Goal: Task Accomplishment & Management: Manage account settings

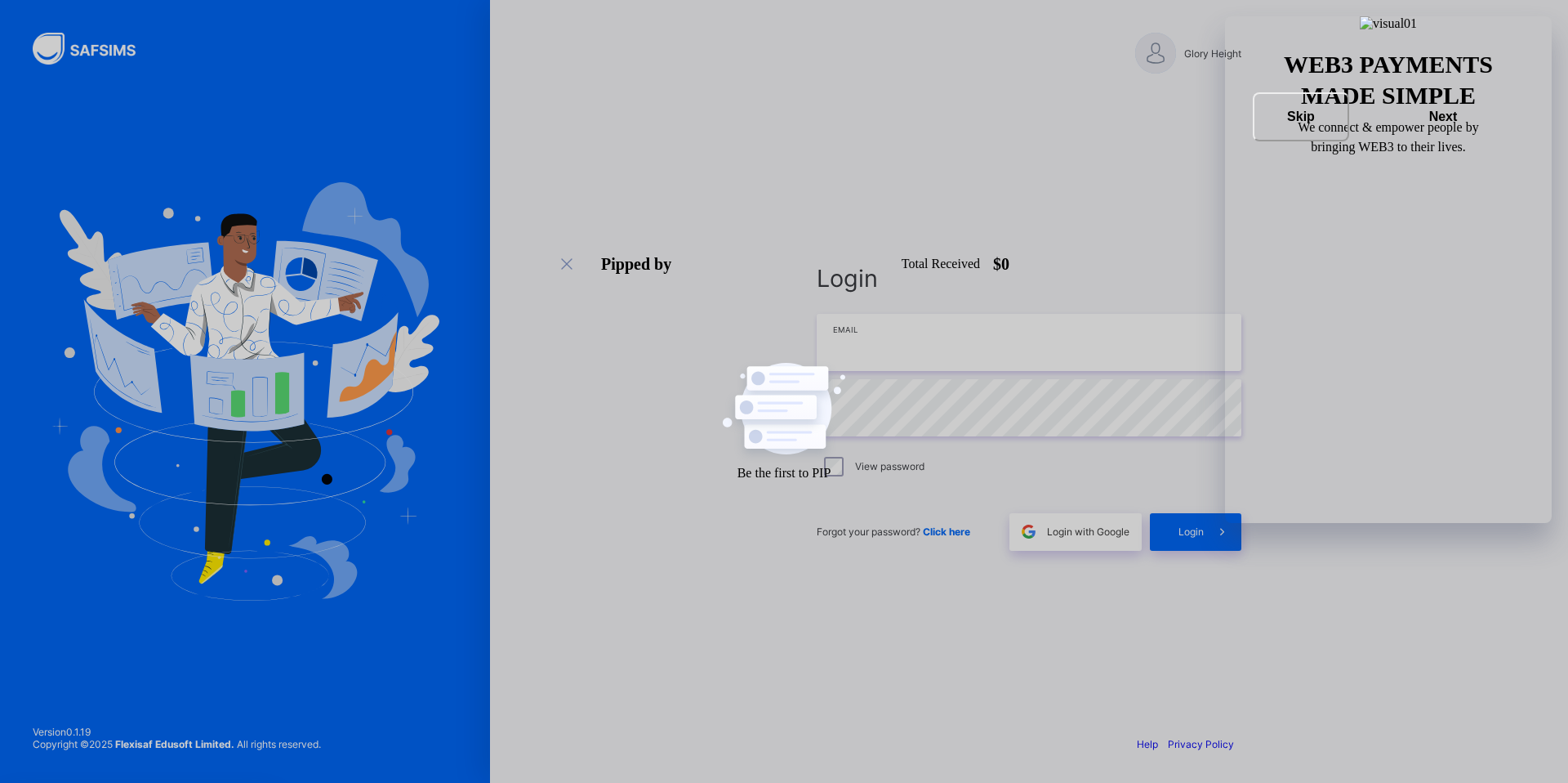
type input "**********"
click at [1178, 533] on span "Login" at bounding box center [1190, 531] width 25 height 12
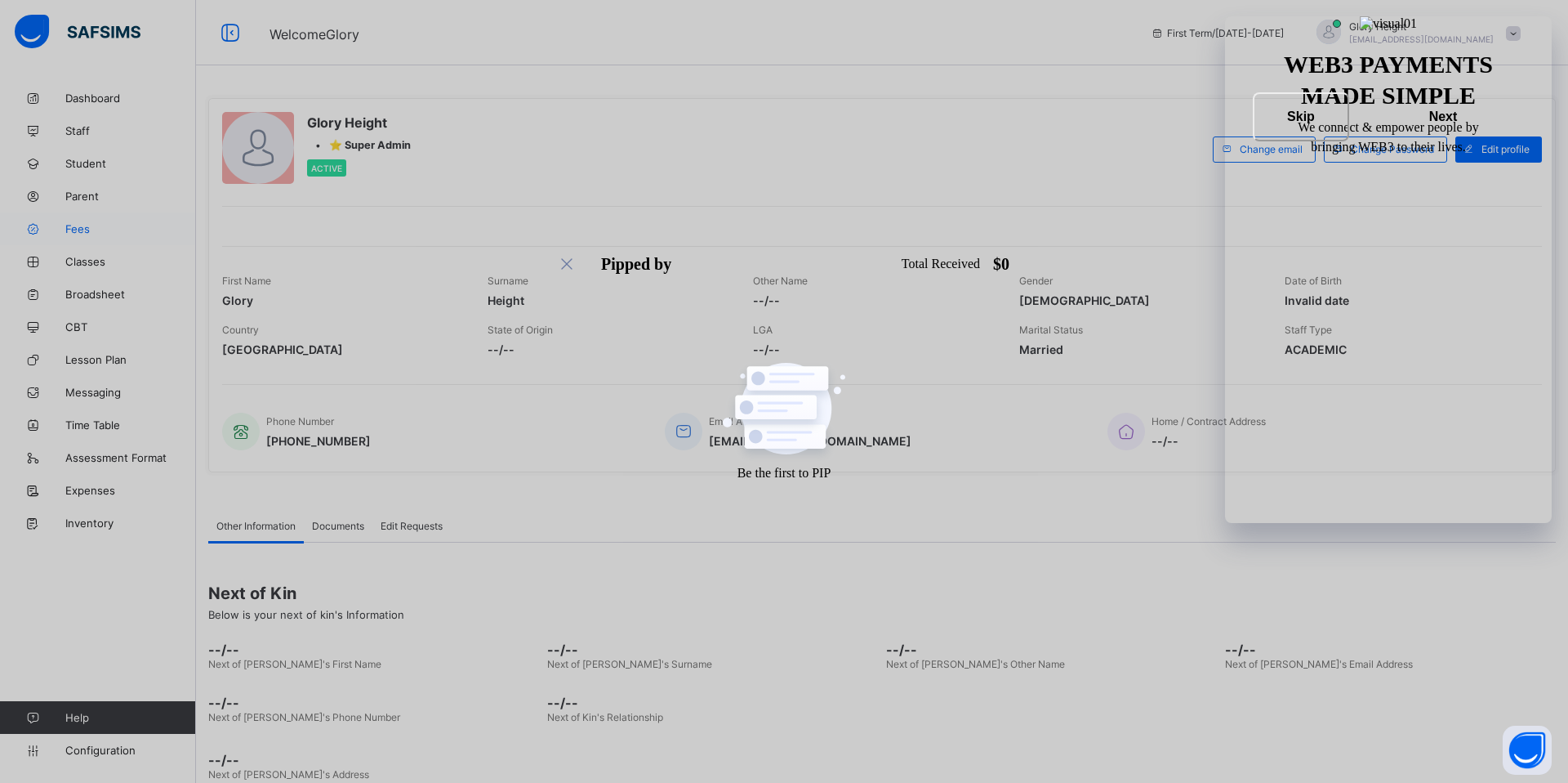
click at [80, 217] on link "Fees" at bounding box center [98, 229] width 196 height 33
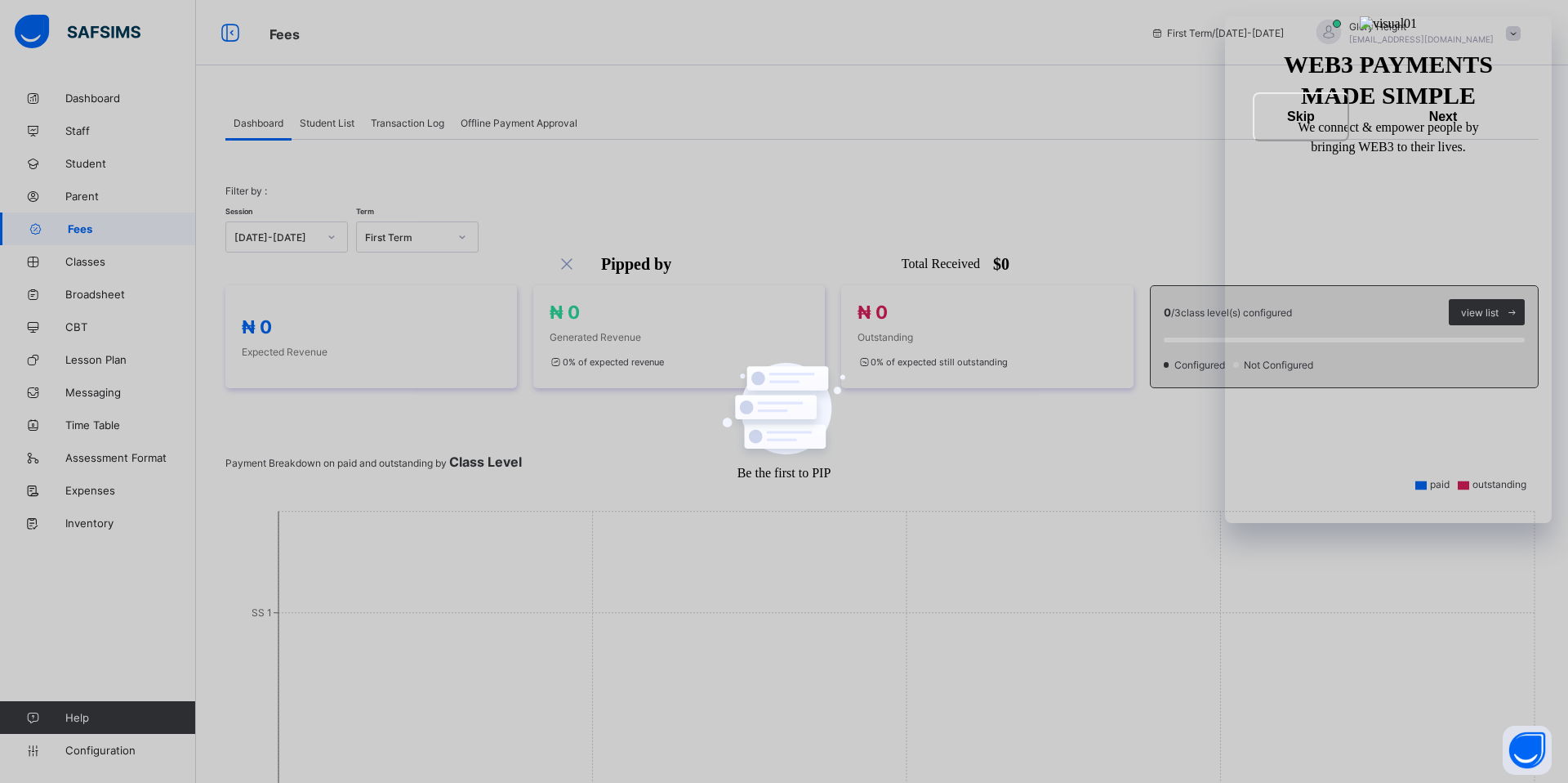
click at [326, 129] on div "Student List" at bounding box center [326, 122] width 71 height 33
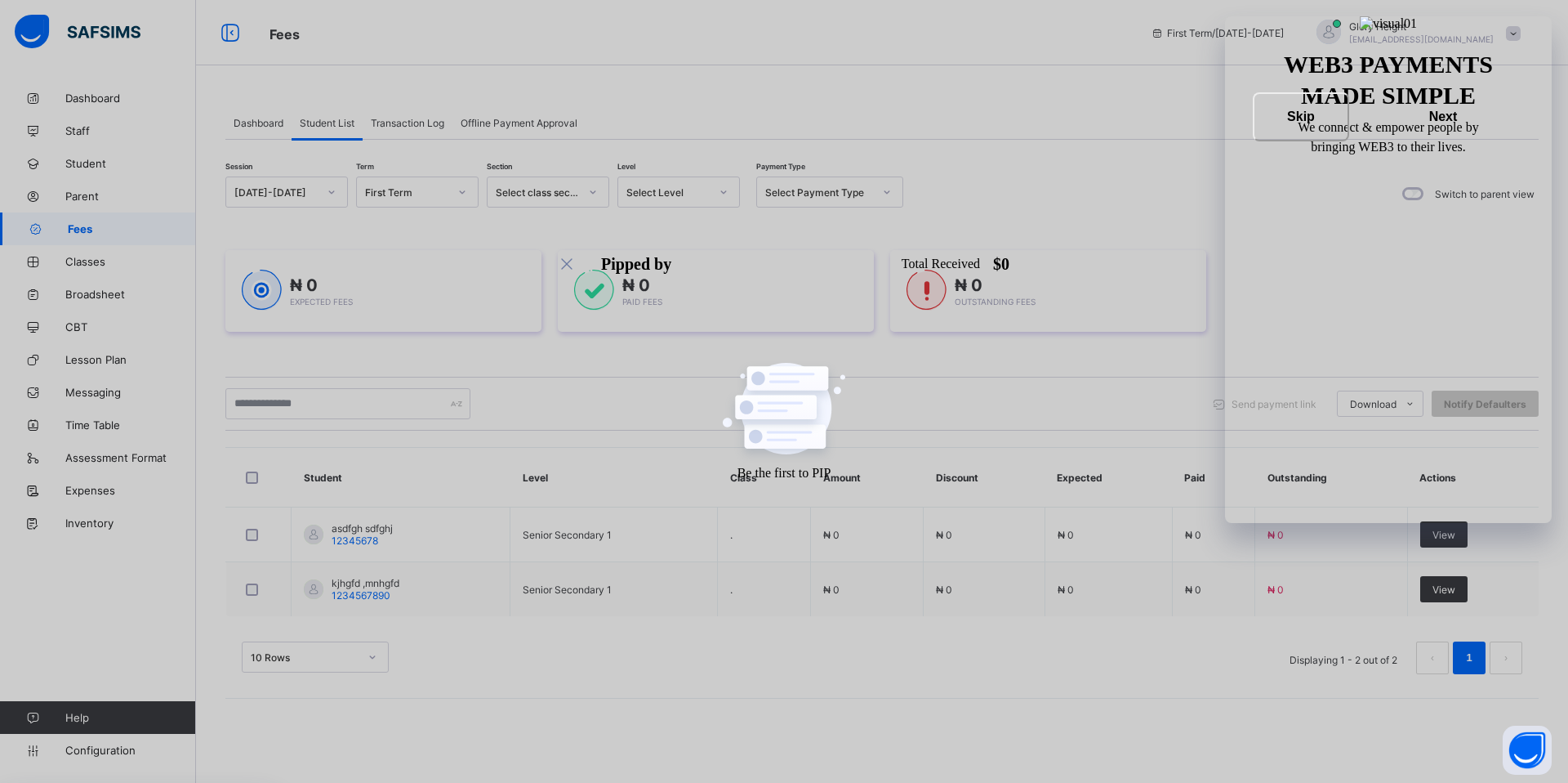
click at [403, 124] on span "Transaction Log" at bounding box center [407, 122] width 74 height 12
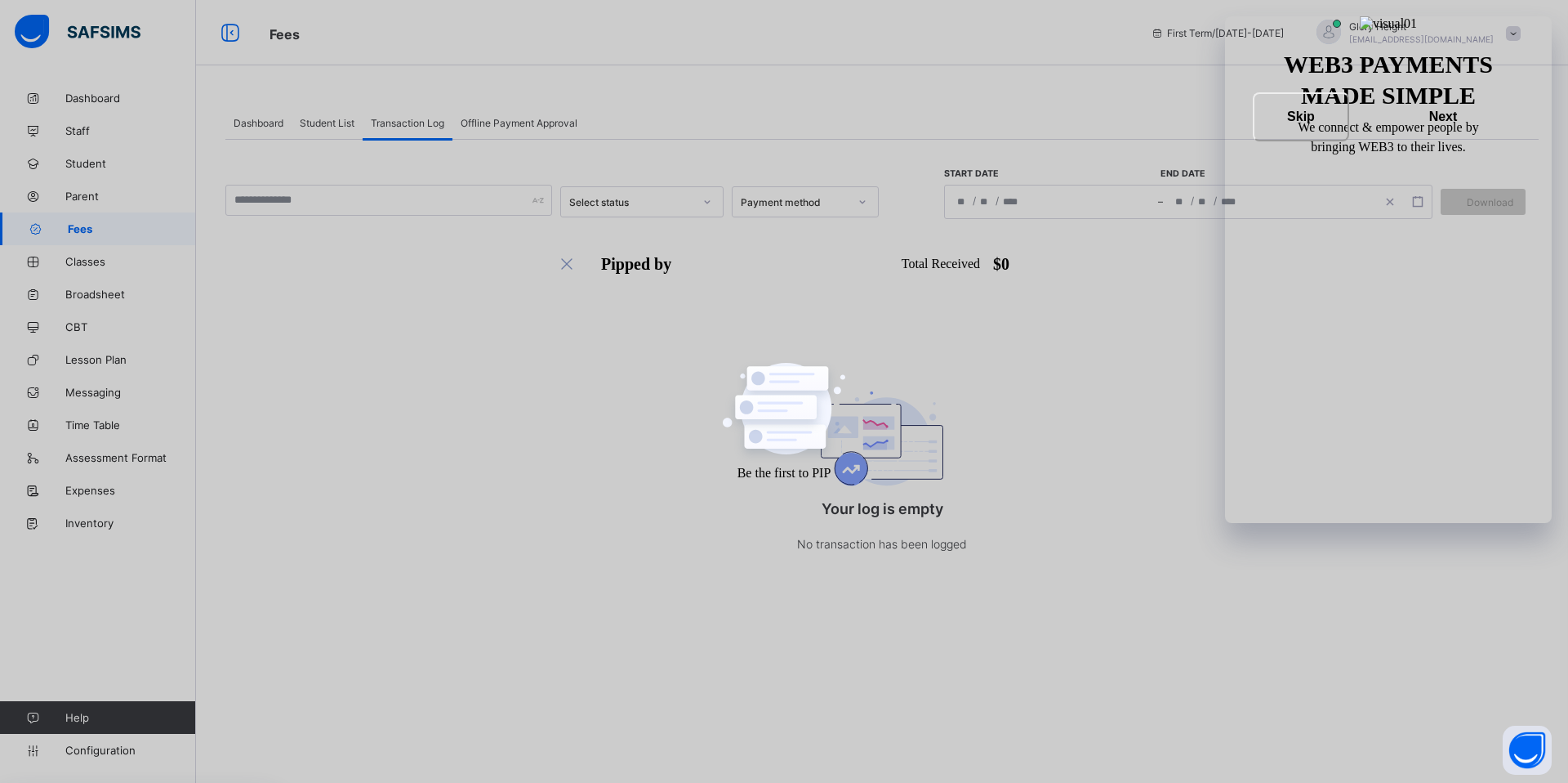
click at [491, 128] on span "Offline Payment Approval" at bounding box center [519, 122] width 117 height 12
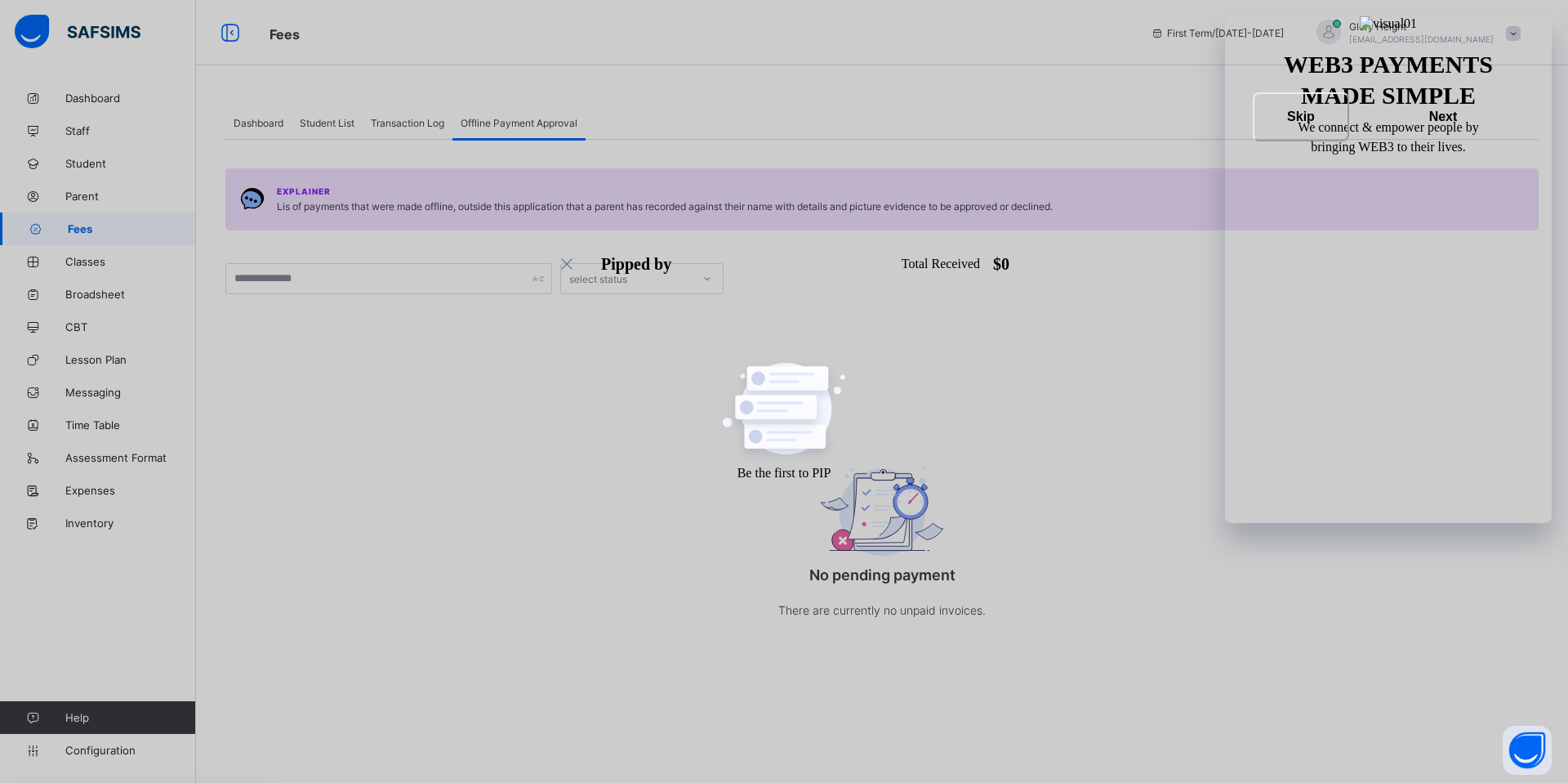
click at [393, 126] on span "Transaction Log" at bounding box center [407, 122] width 74 height 12
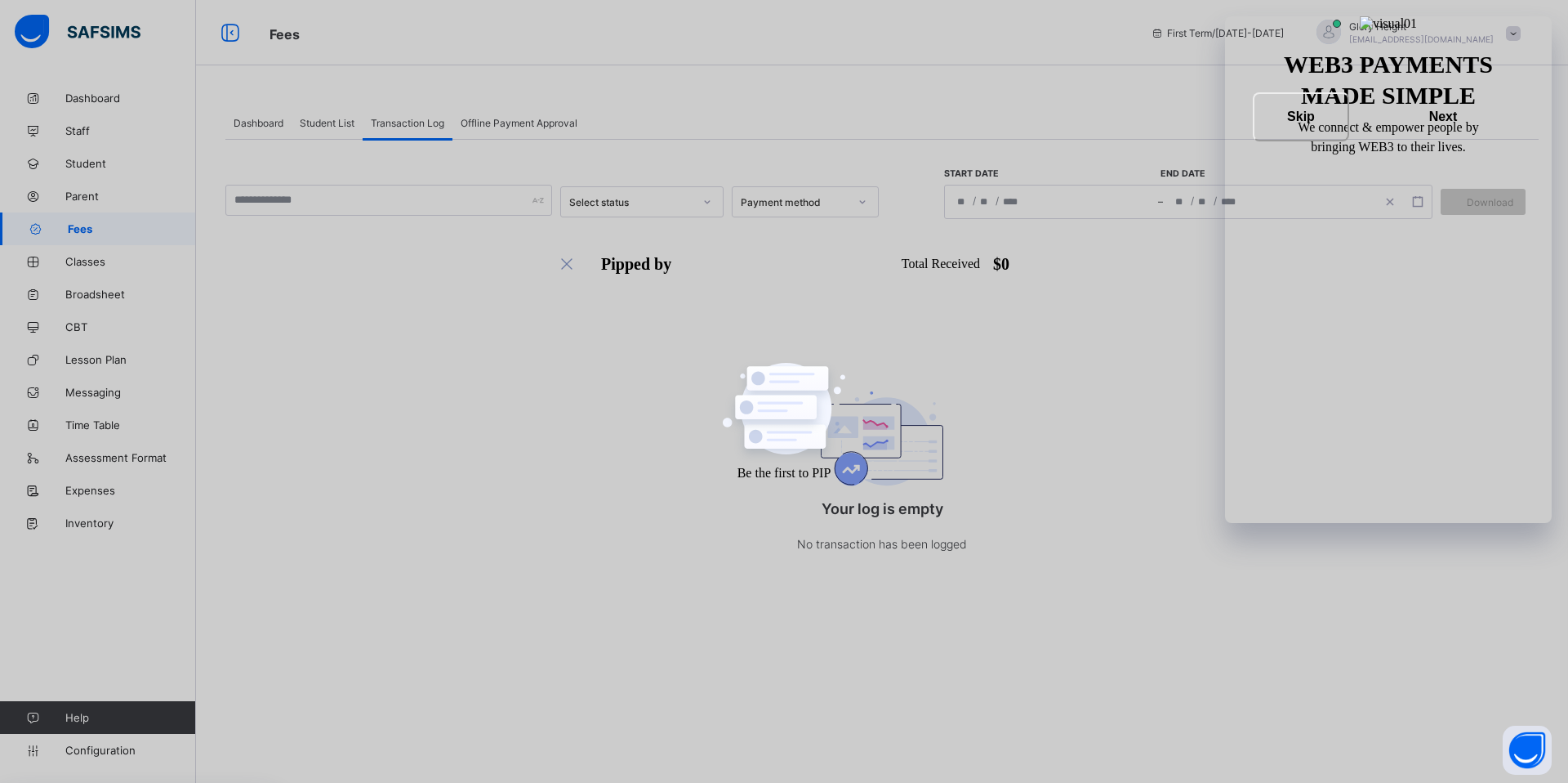
click at [309, 130] on div "Student List" at bounding box center [326, 122] width 71 height 33
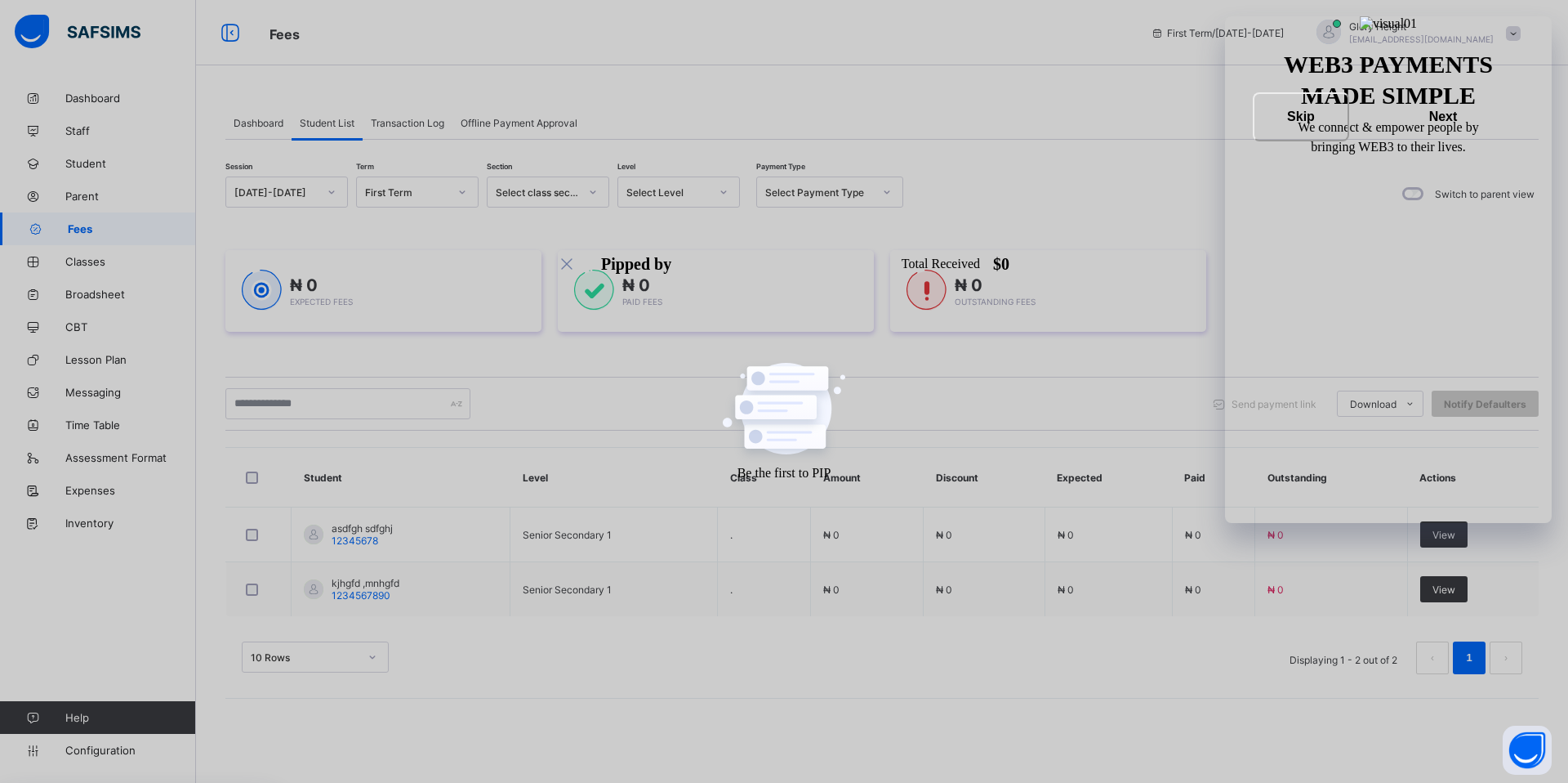
click at [248, 123] on span "Dashboard" at bounding box center [257, 122] width 49 height 12
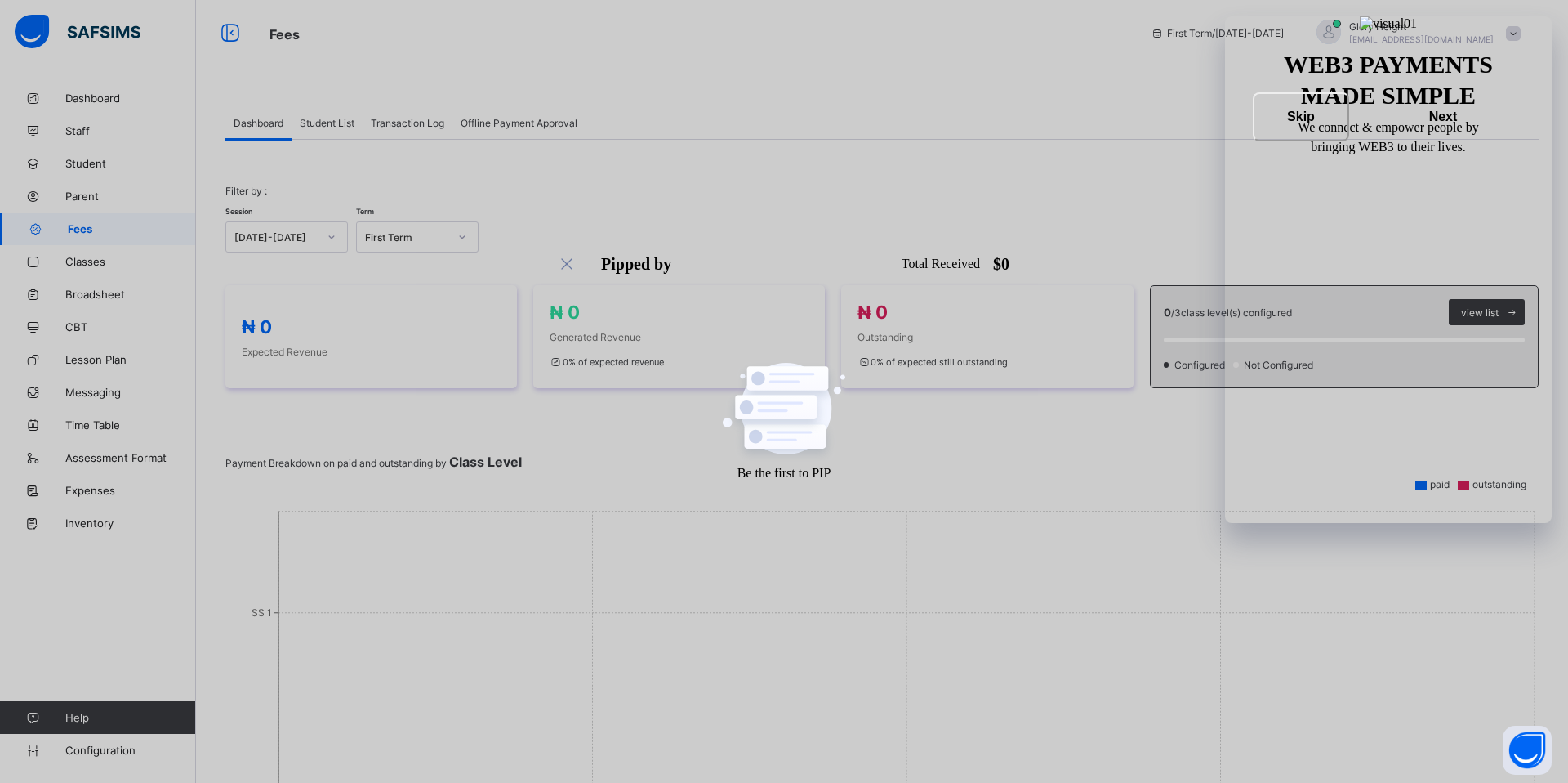
click at [322, 128] on div "Student List" at bounding box center [326, 122] width 71 height 33
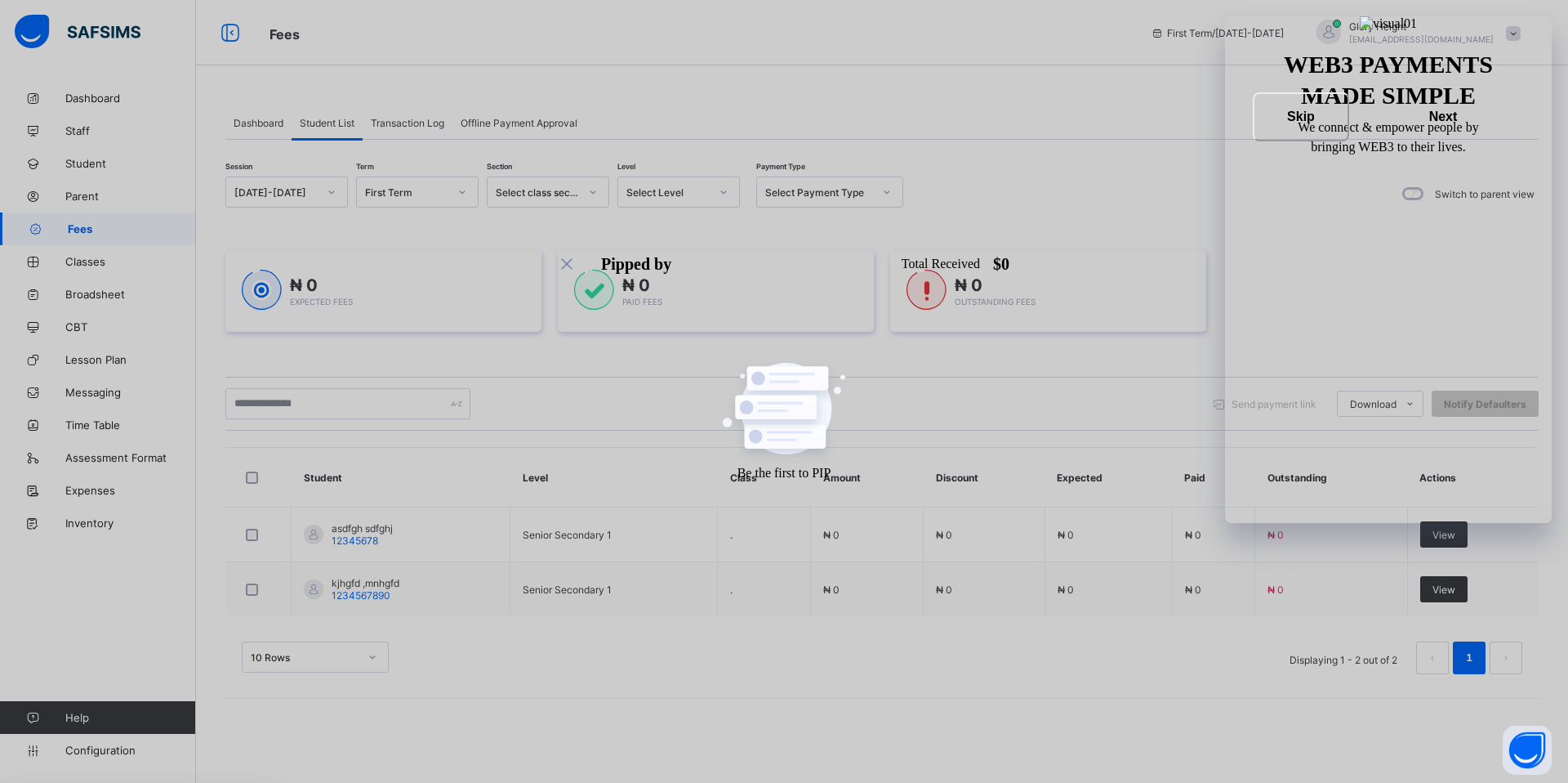
click at [852, 175] on div "Session [DATE]-[DATE] Term First Term Section Select class section Level Select…" at bounding box center [881, 415] width 1312 height 551
click at [849, 192] on div "Select Payment Type" at bounding box center [819, 192] width 108 height 12
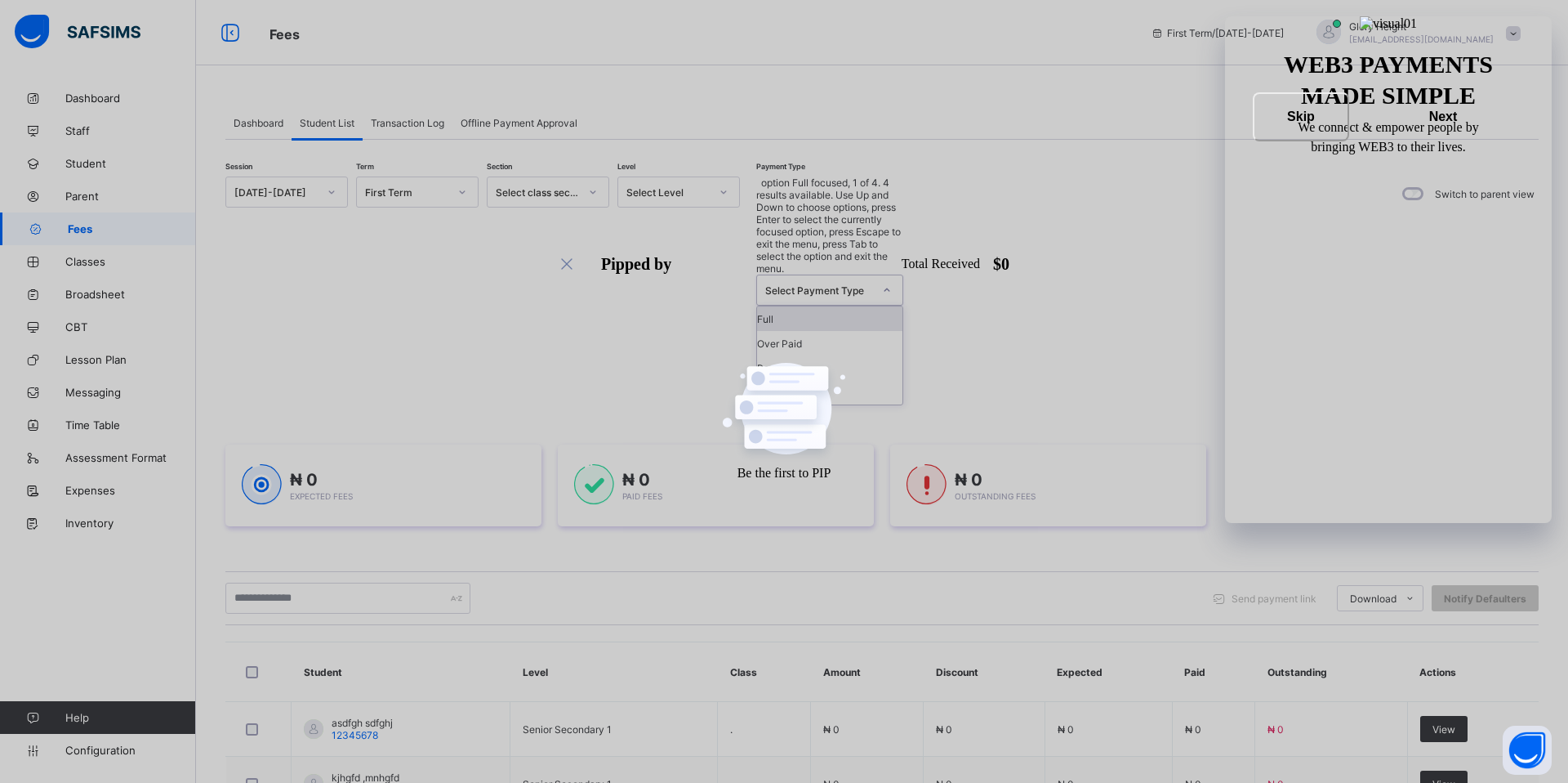
click at [848, 275] on div "Select Payment Type" at bounding box center [813, 290] width 115 height 30
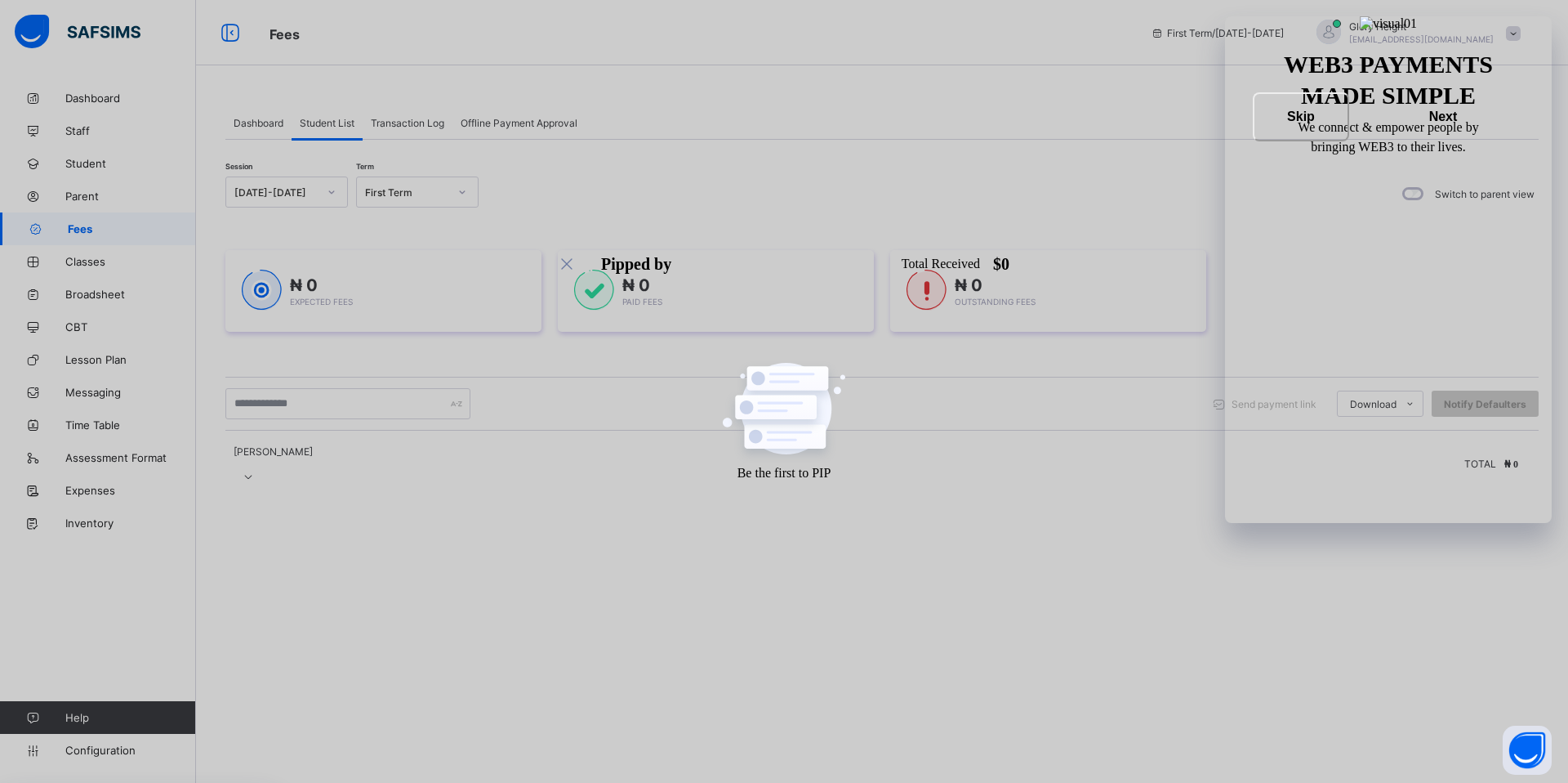
click at [256, 473] on icon at bounding box center [248, 476] width 14 height 12
click at [1272, 408] on span "Send payment link" at bounding box center [1273, 403] width 85 height 12
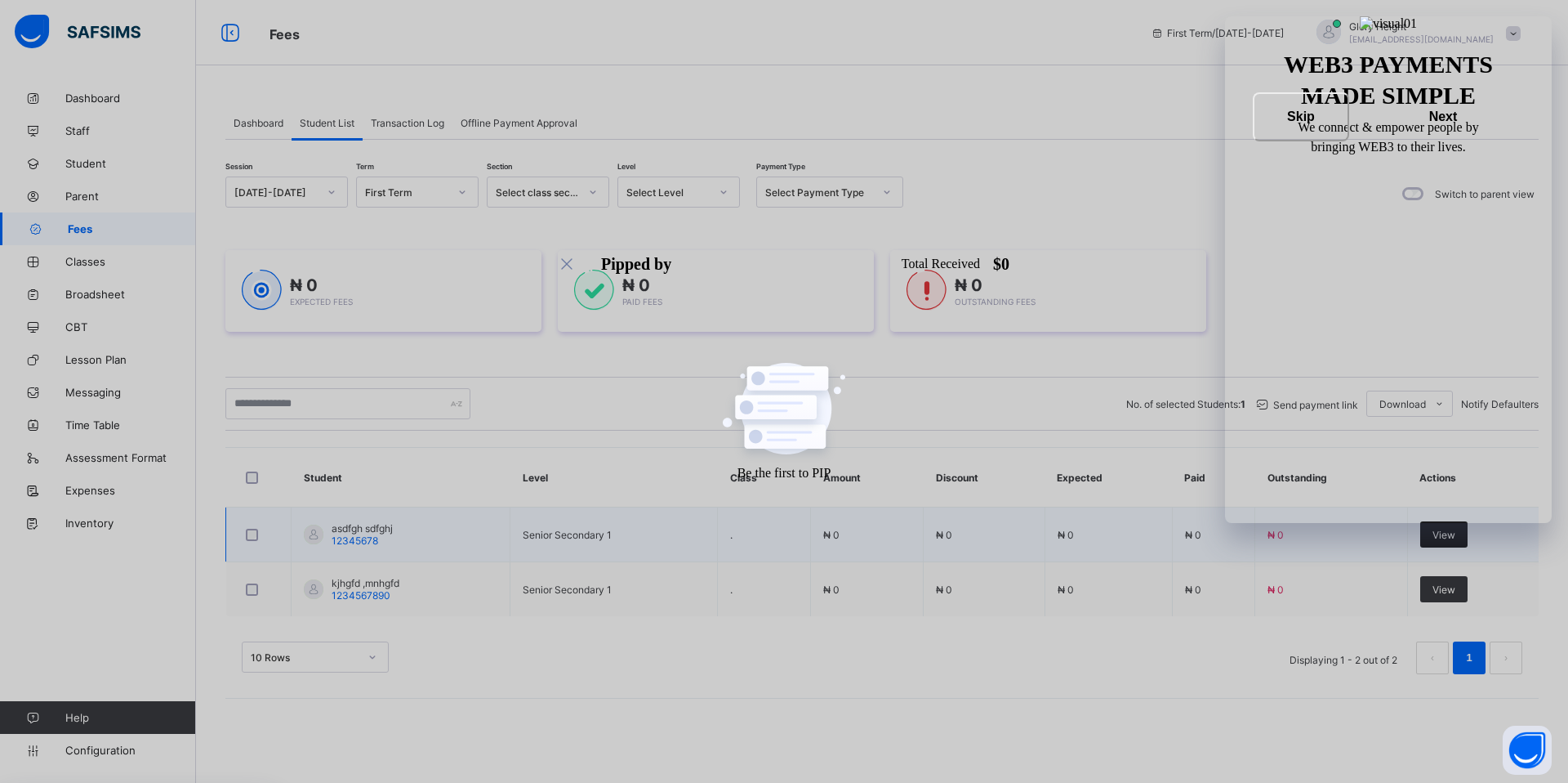
click at [1438, 543] on div "View" at bounding box center [1443, 534] width 48 height 26
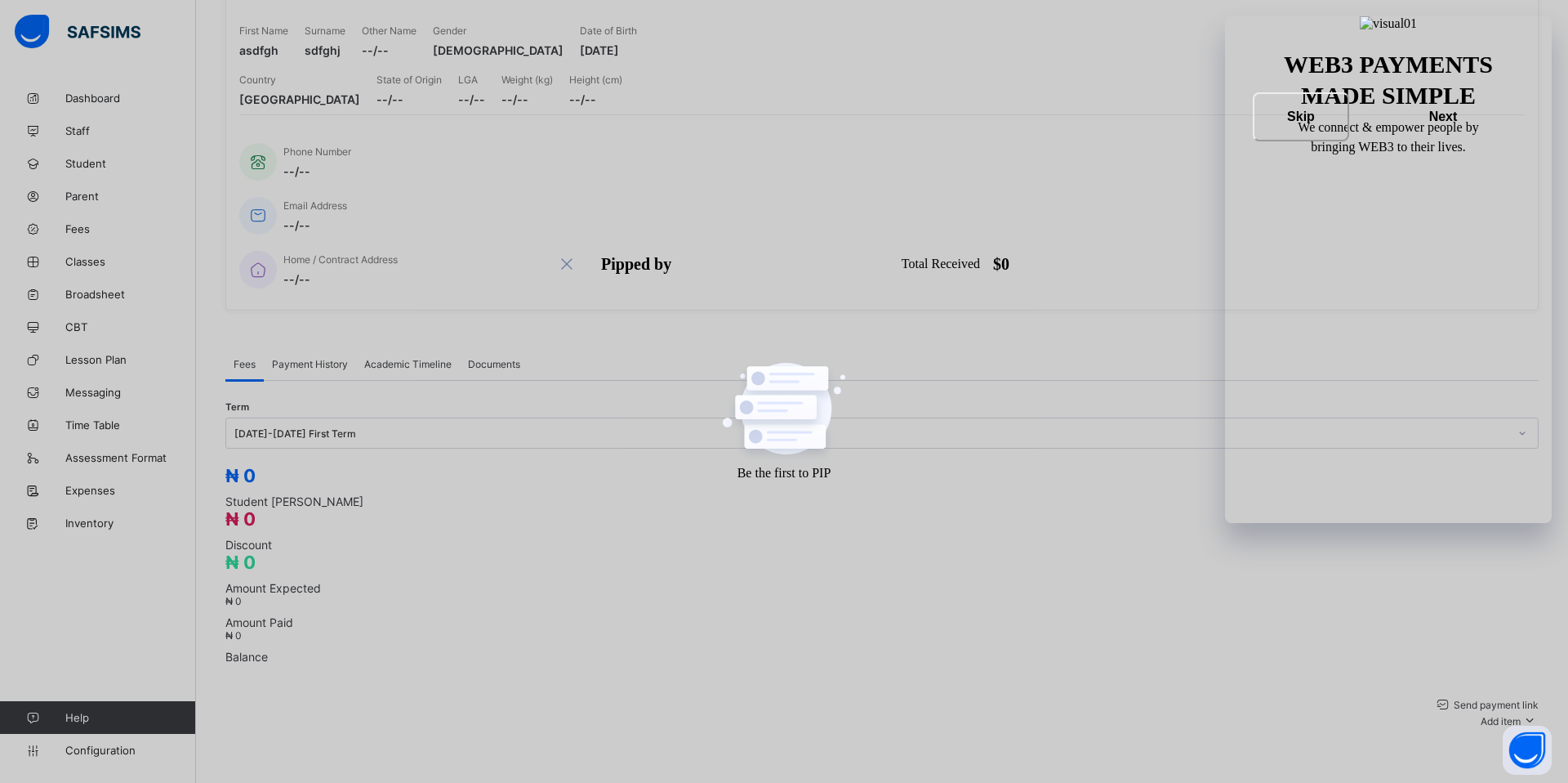
scroll to position [220, 0]
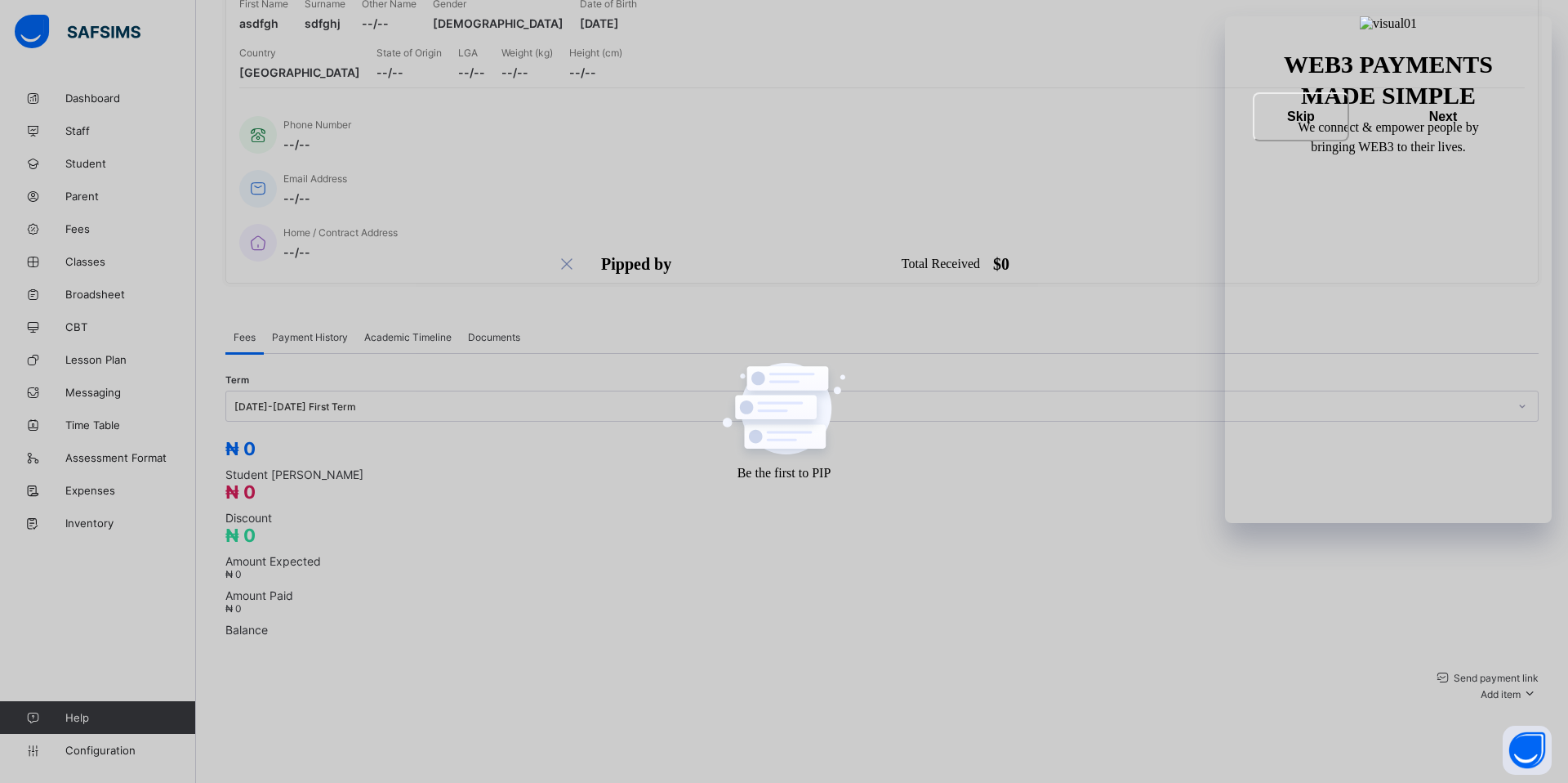
click at [310, 330] on span "Payment History" at bounding box center [309, 336] width 76 height 12
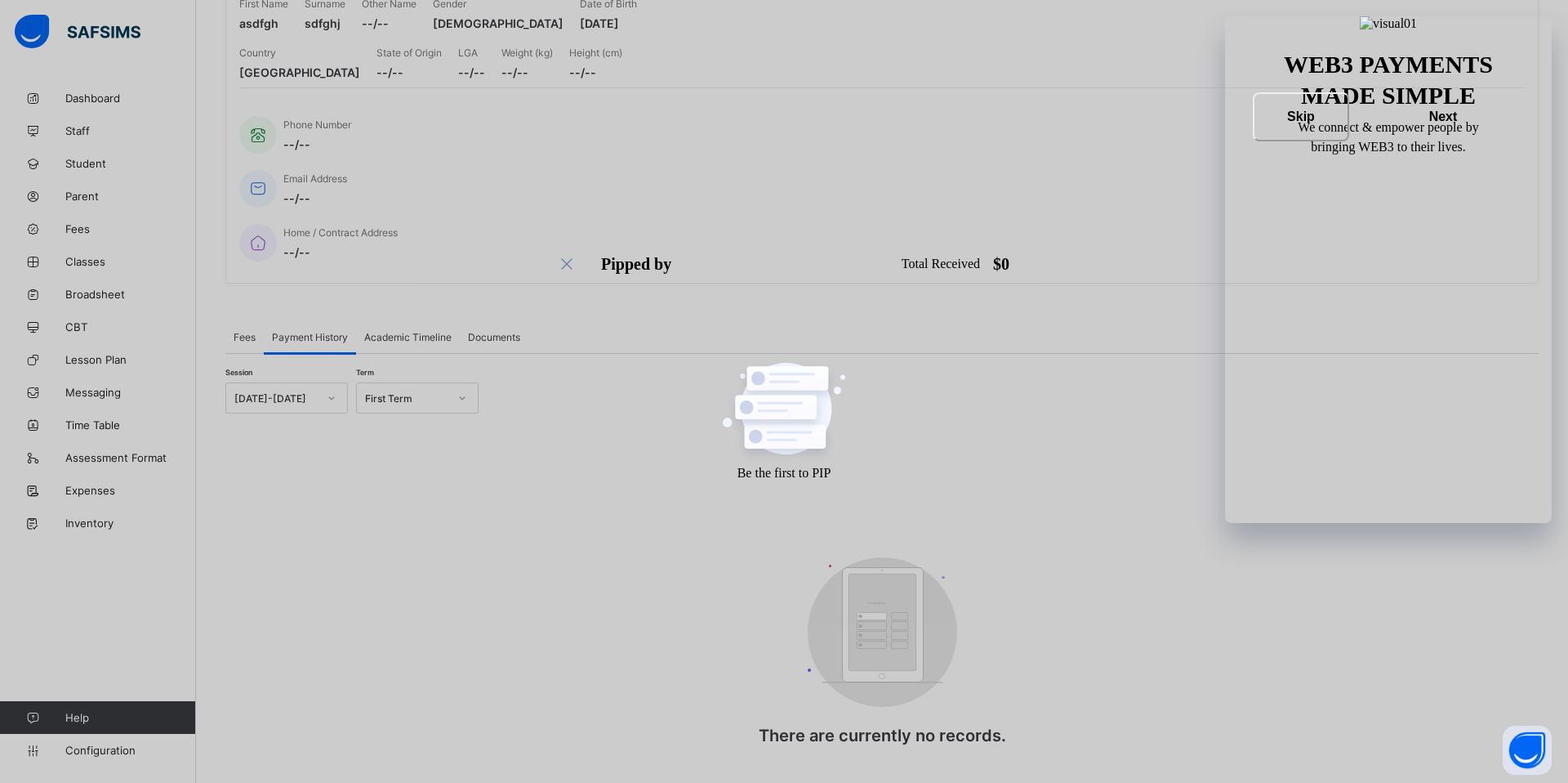
click at [415, 330] on span "Academic Timeline" at bounding box center [408, 336] width 88 height 12
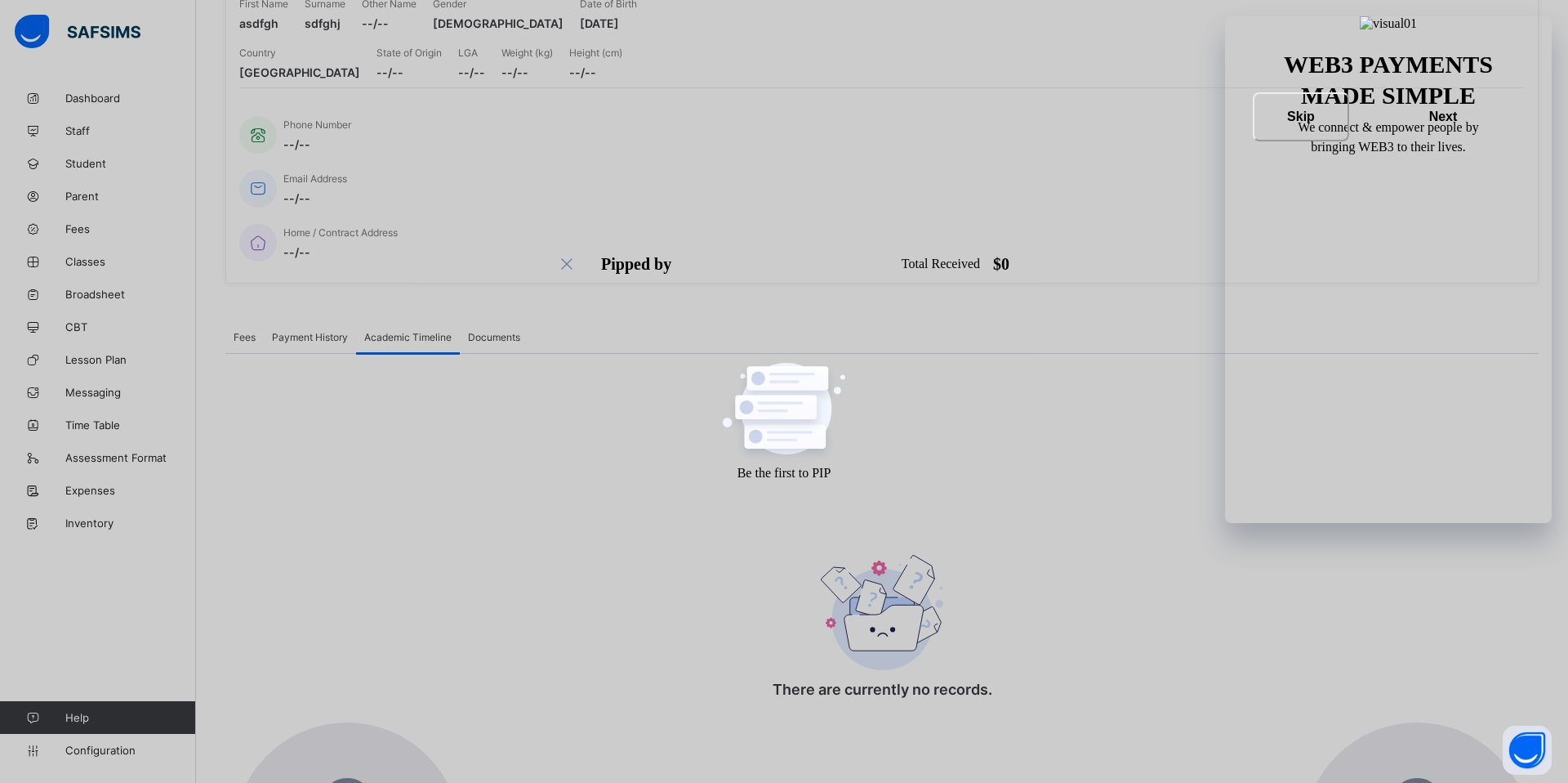
scroll to position [187, 0]
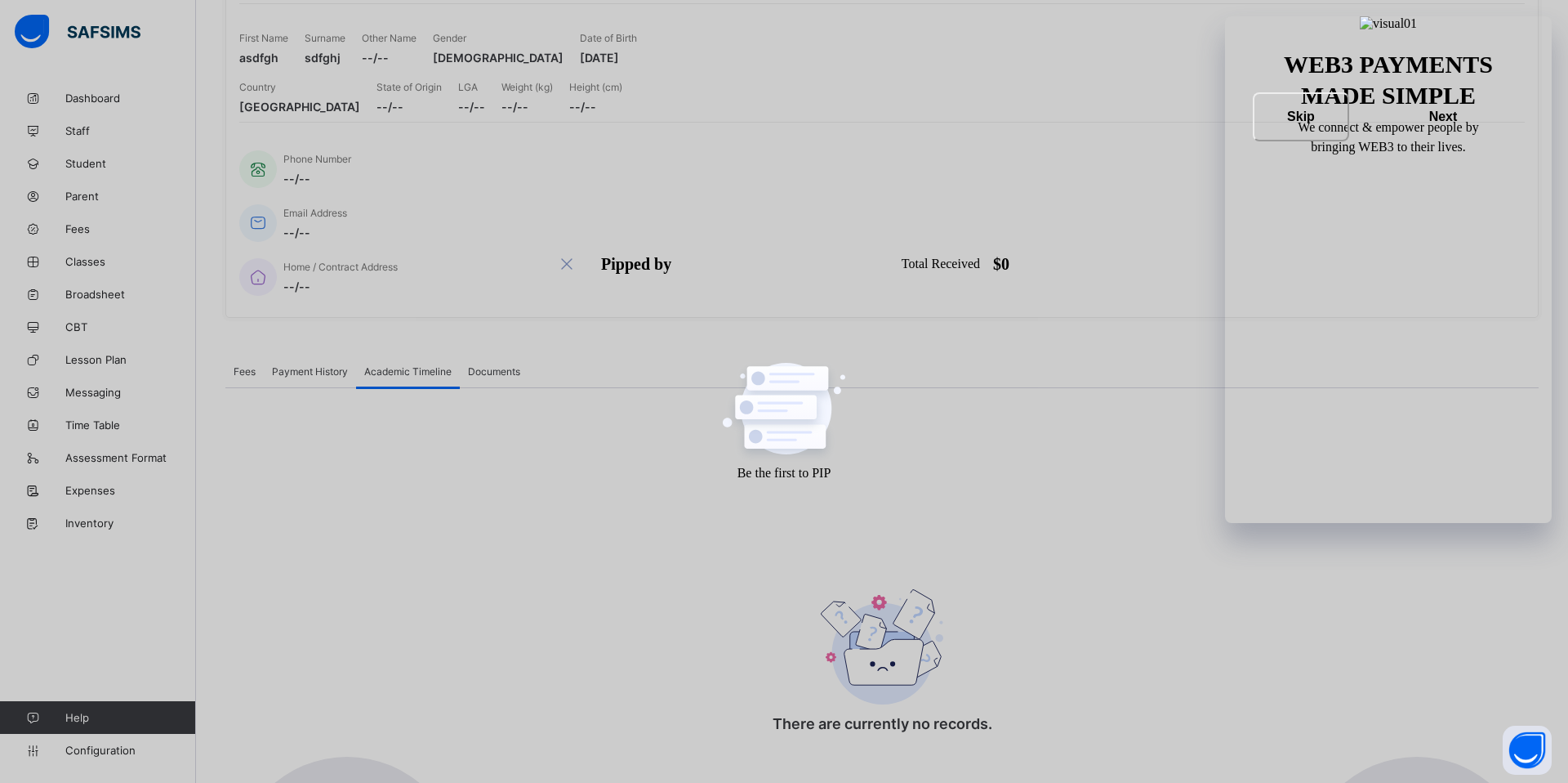
click at [489, 365] on span "Documents" at bounding box center [494, 371] width 52 height 12
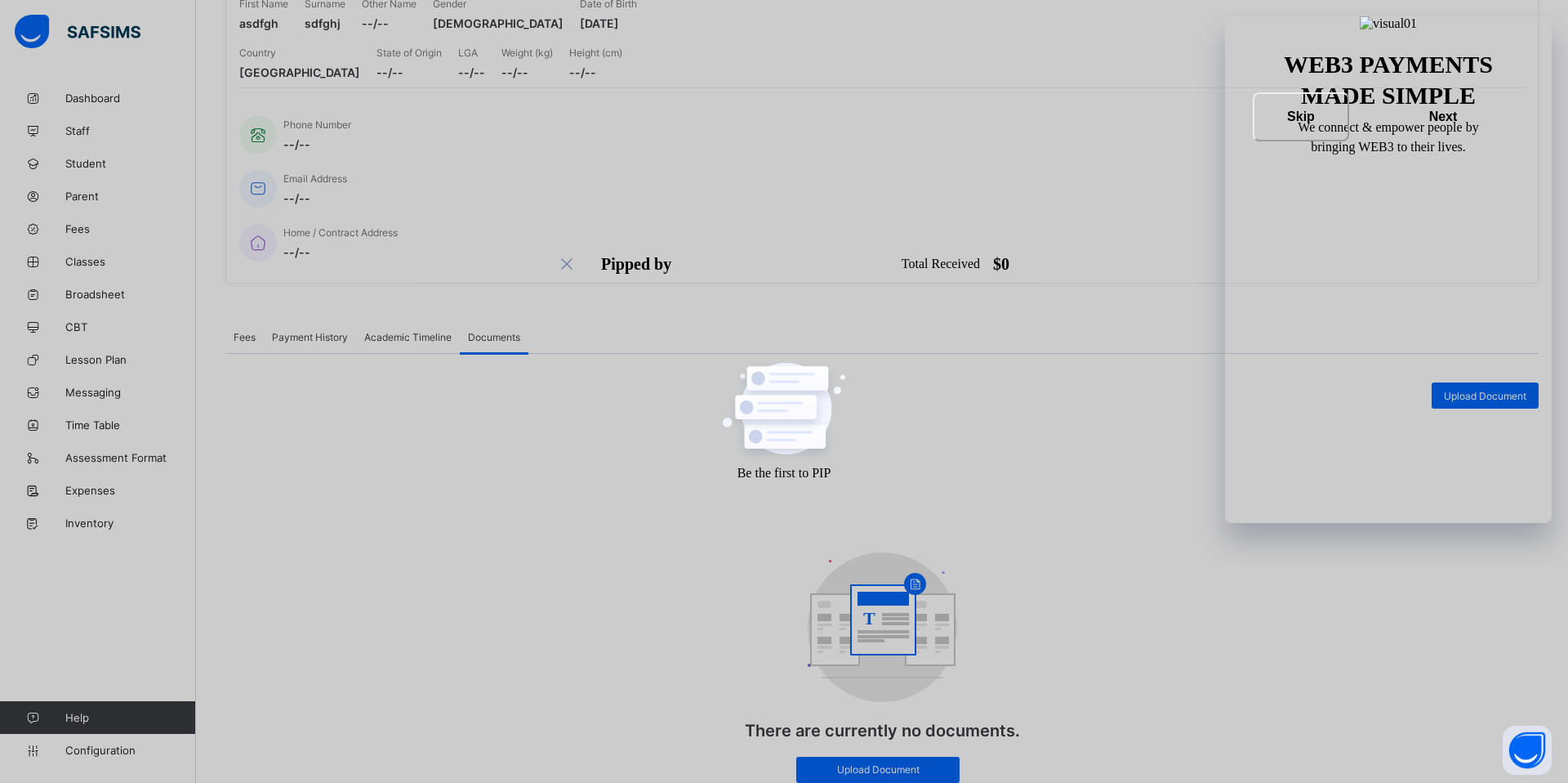
click at [243, 330] on span "Fees" at bounding box center [244, 336] width 22 height 12
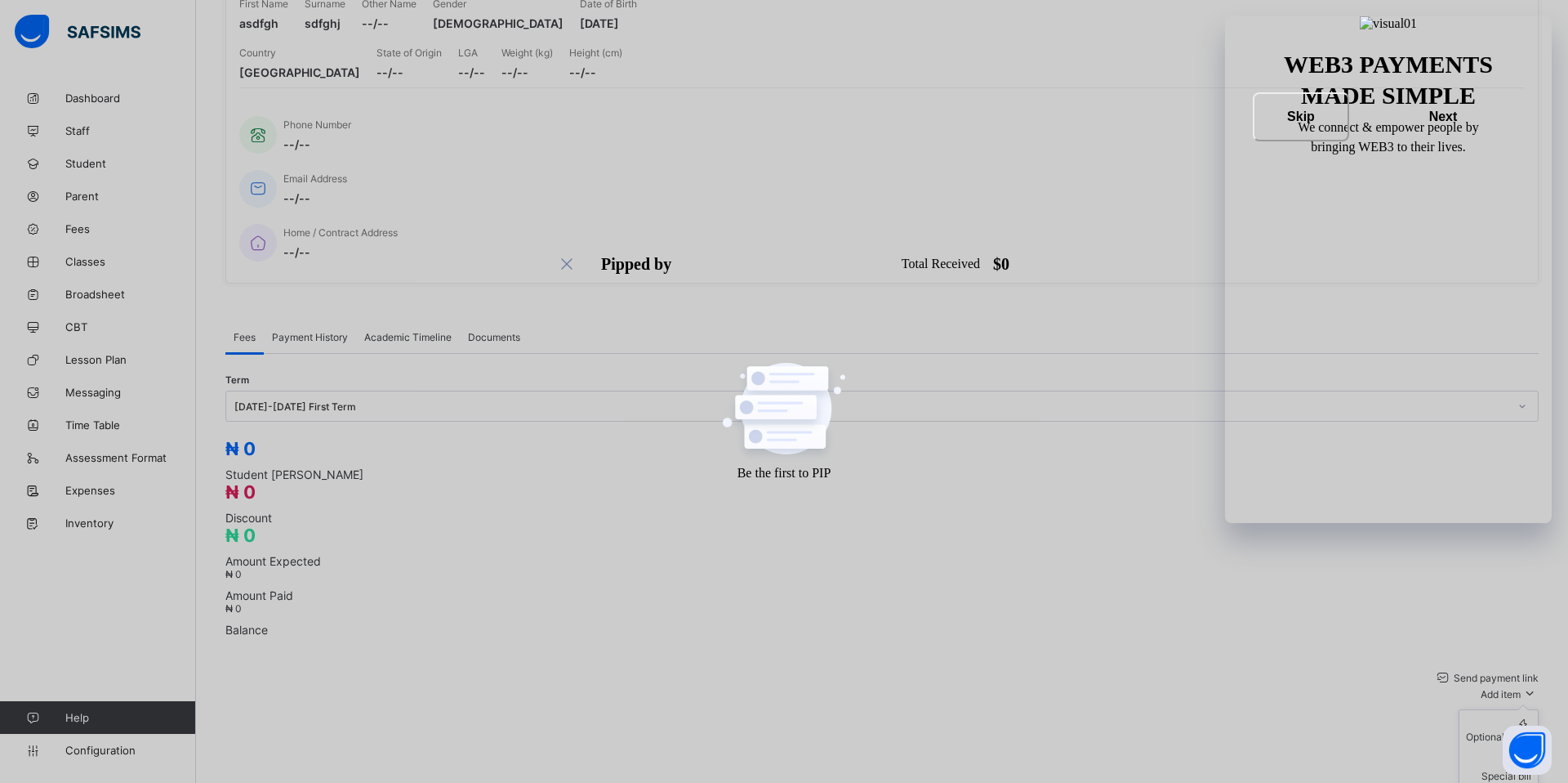
click at [1482, 688] on span "Add item" at bounding box center [1500, 693] width 40 height 12
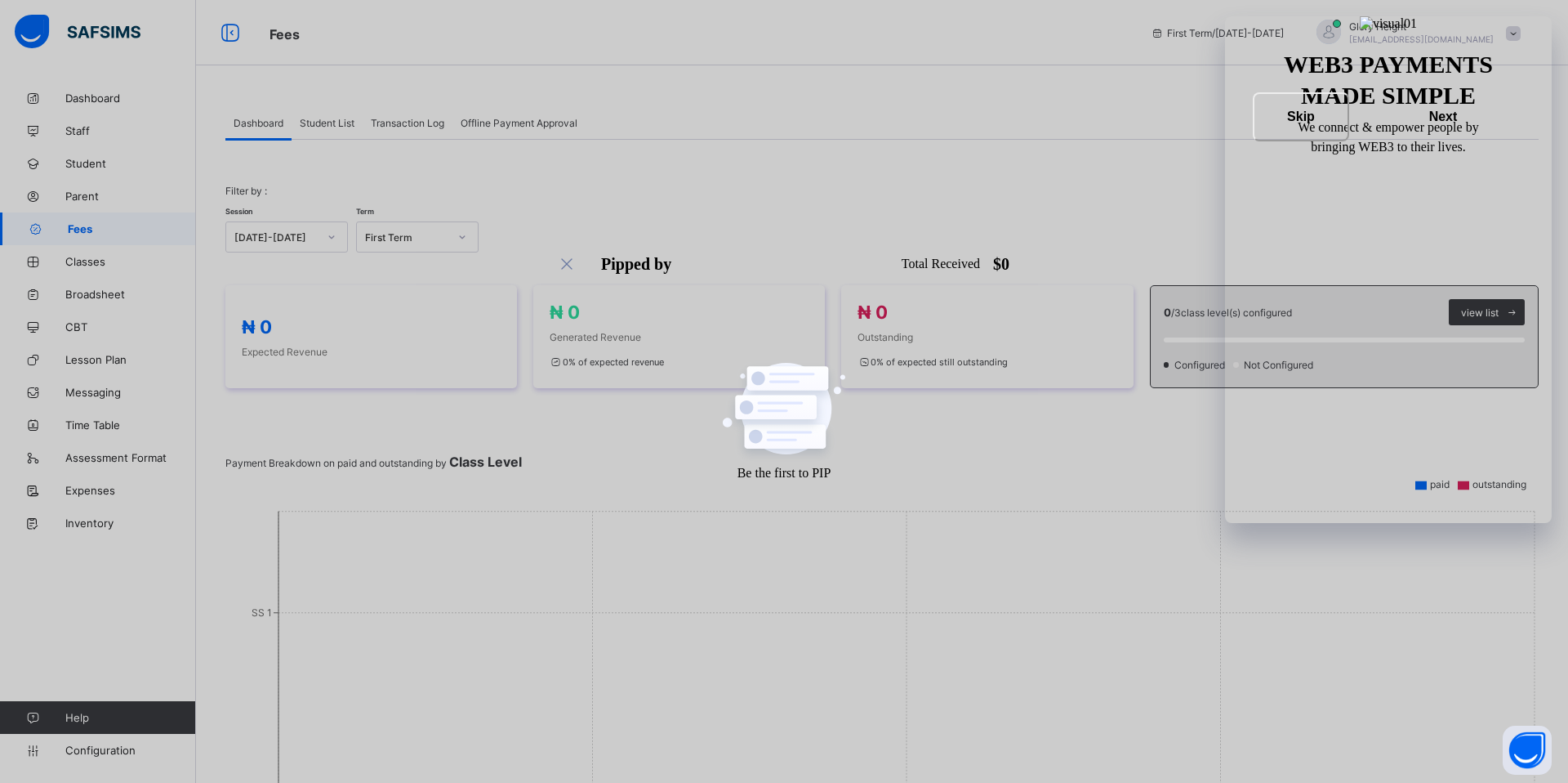
click at [506, 118] on span "Offline Payment Approval" at bounding box center [519, 122] width 117 height 12
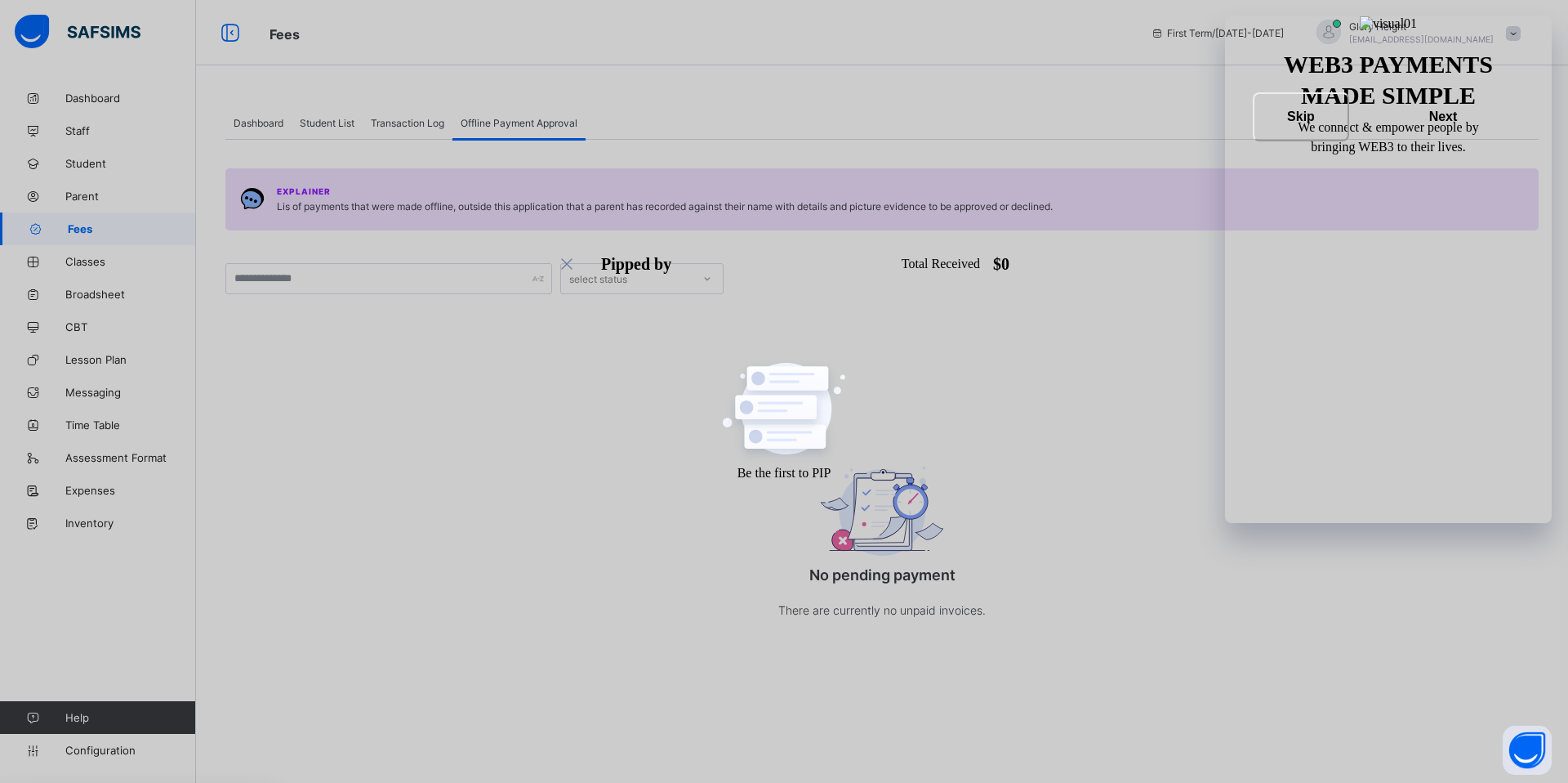
click at [313, 124] on span "Student List" at bounding box center [326, 122] width 55 height 12
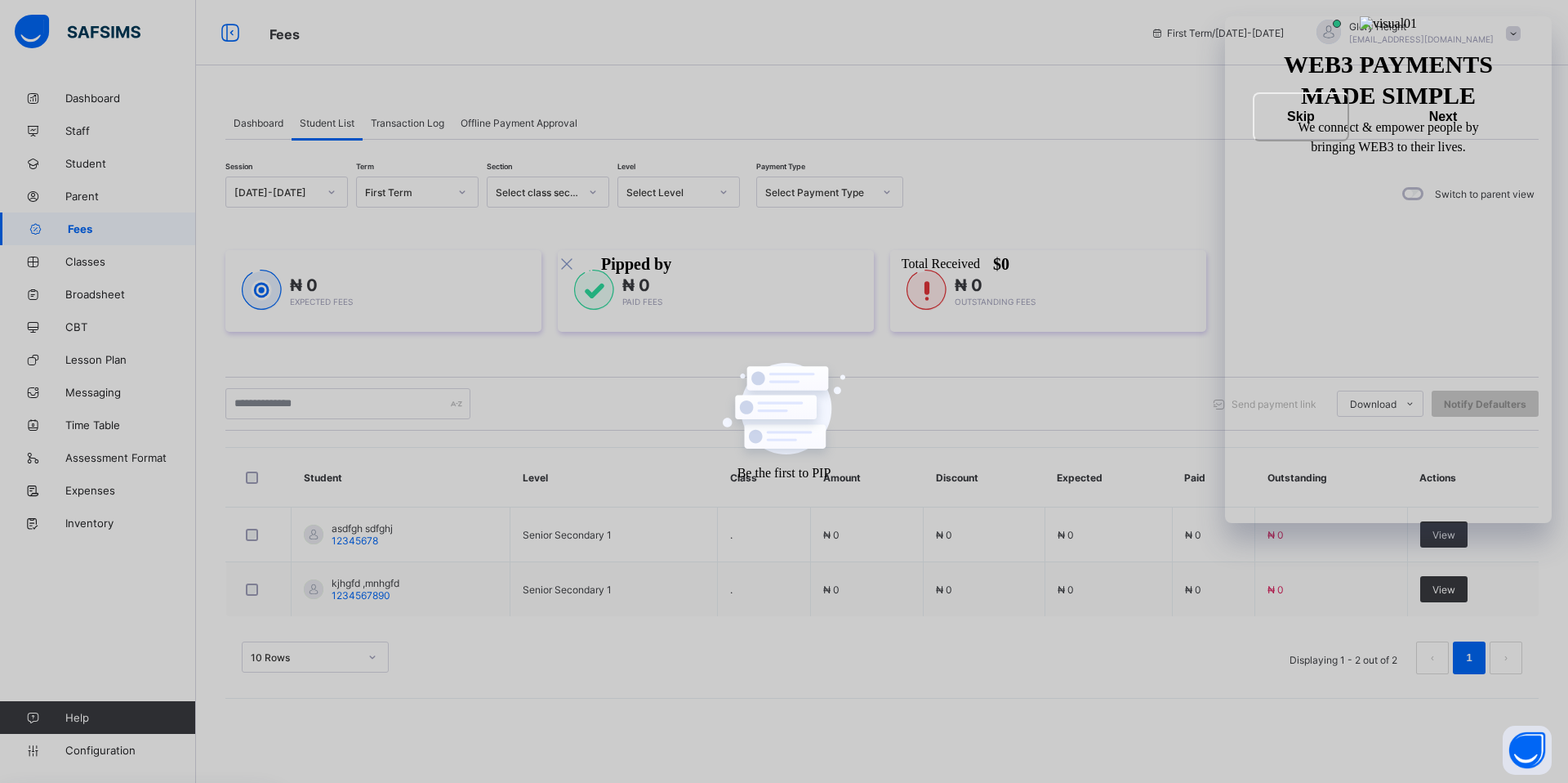
click at [263, 129] on div "Dashboard" at bounding box center [258, 122] width 66 height 33
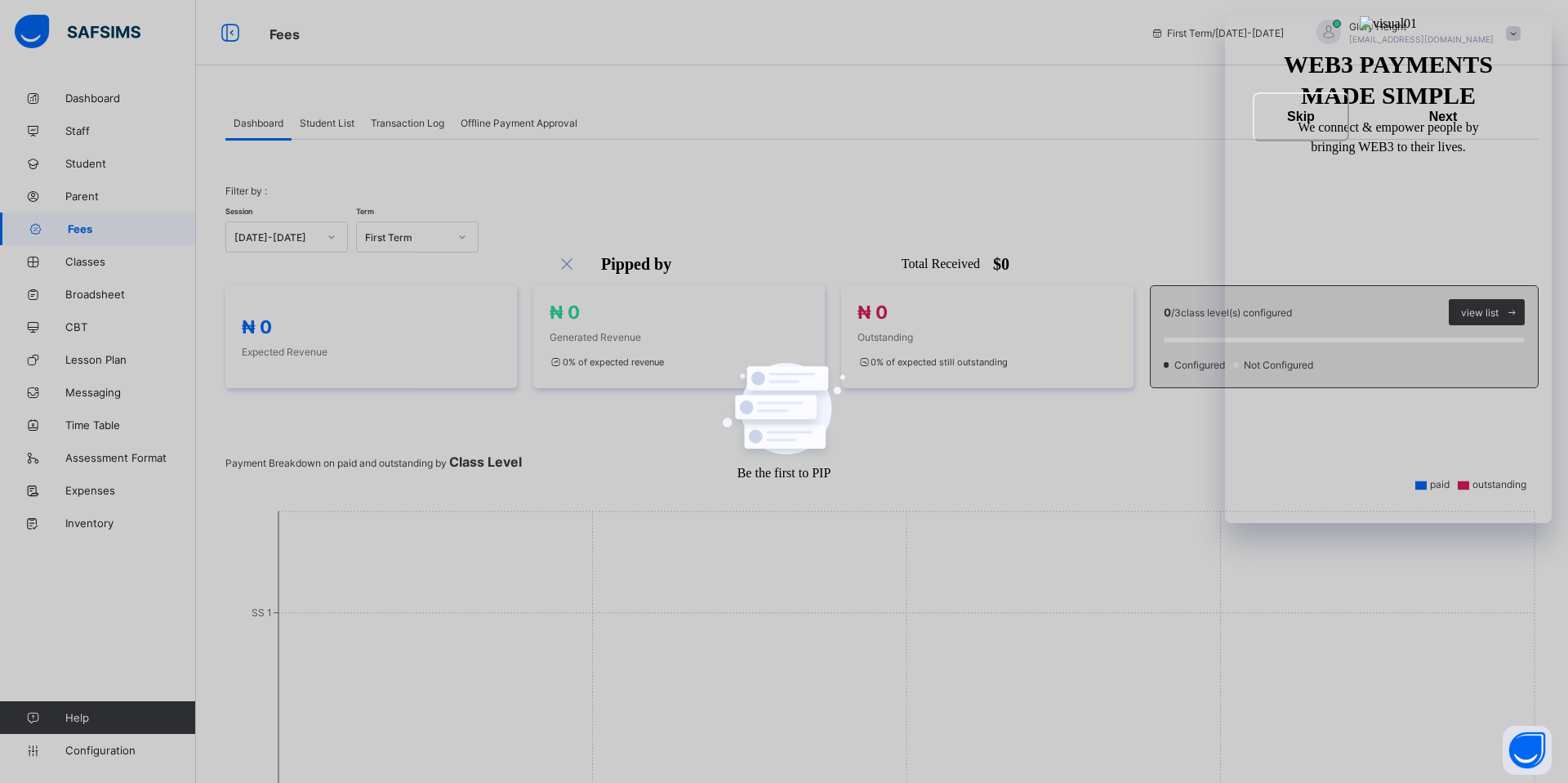
click at [326, 114] on div "Student List" at bounding box center [326, 122] width 71 height 33
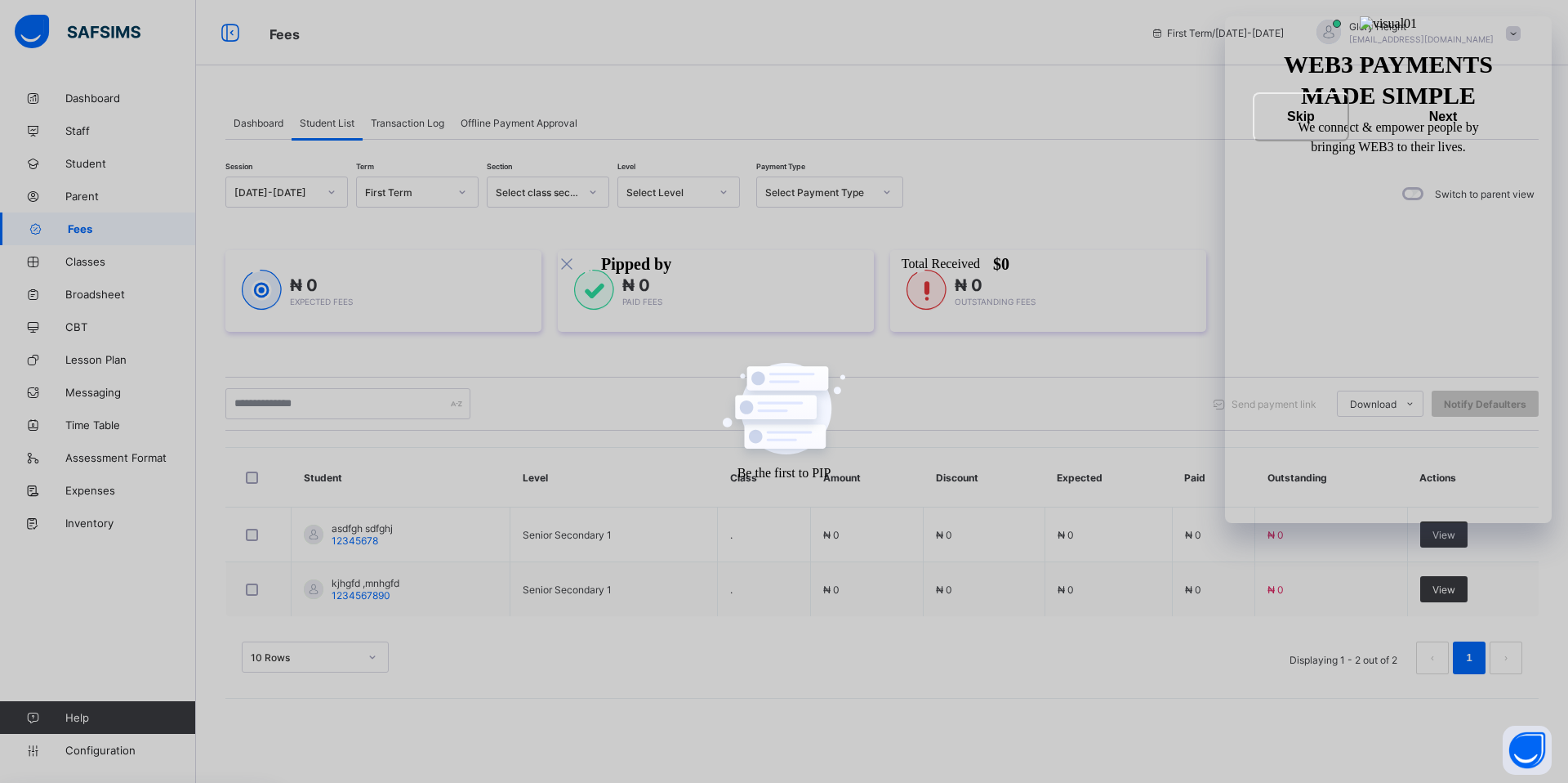
click at [406, 121] on span "Transaction Log" at bounding box center [407, 122] width 74 height 12
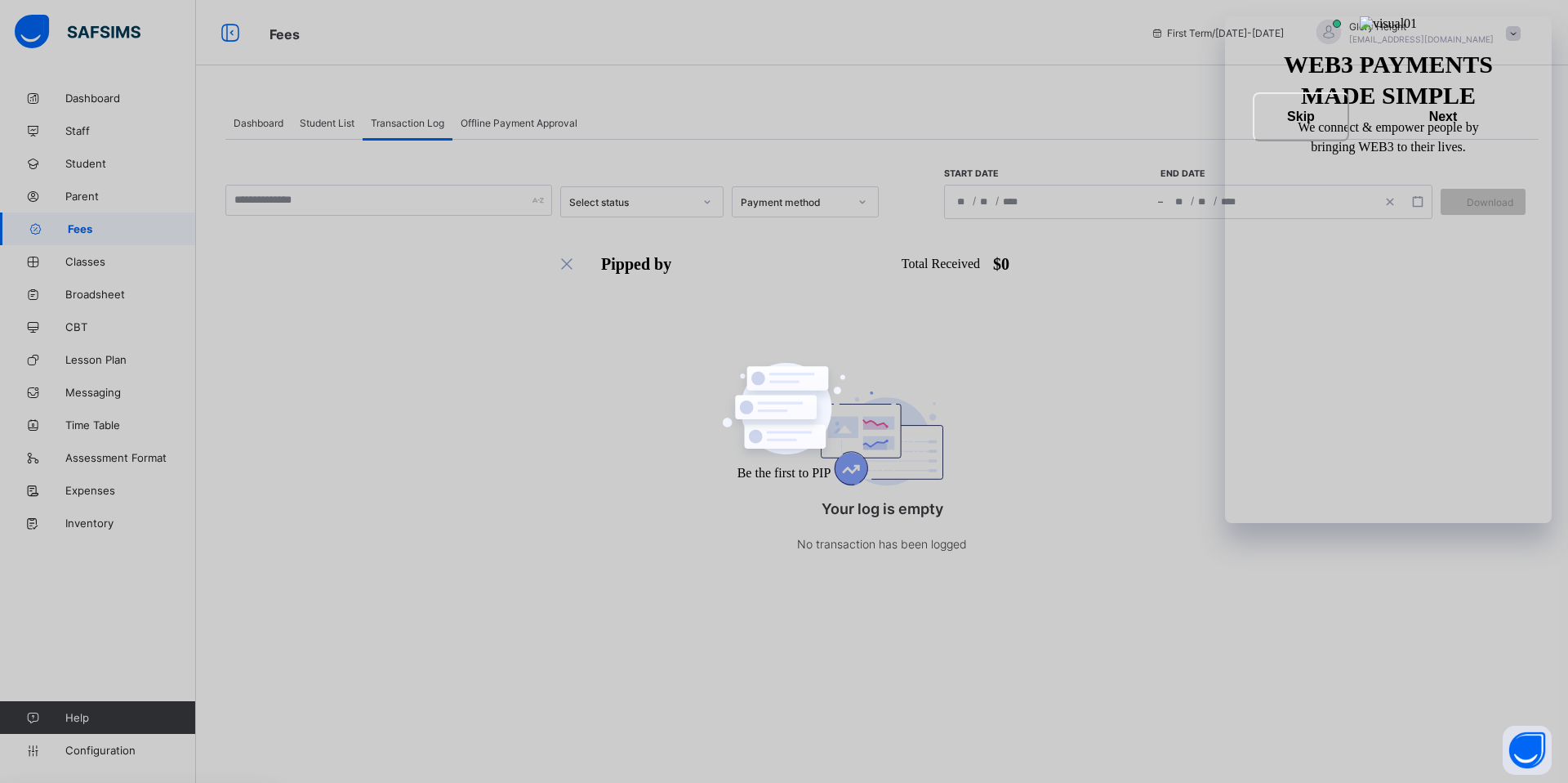
click at [500, 132] on div "Offline Payment Approval" at bounding box center [519, 122] width 133 height 33
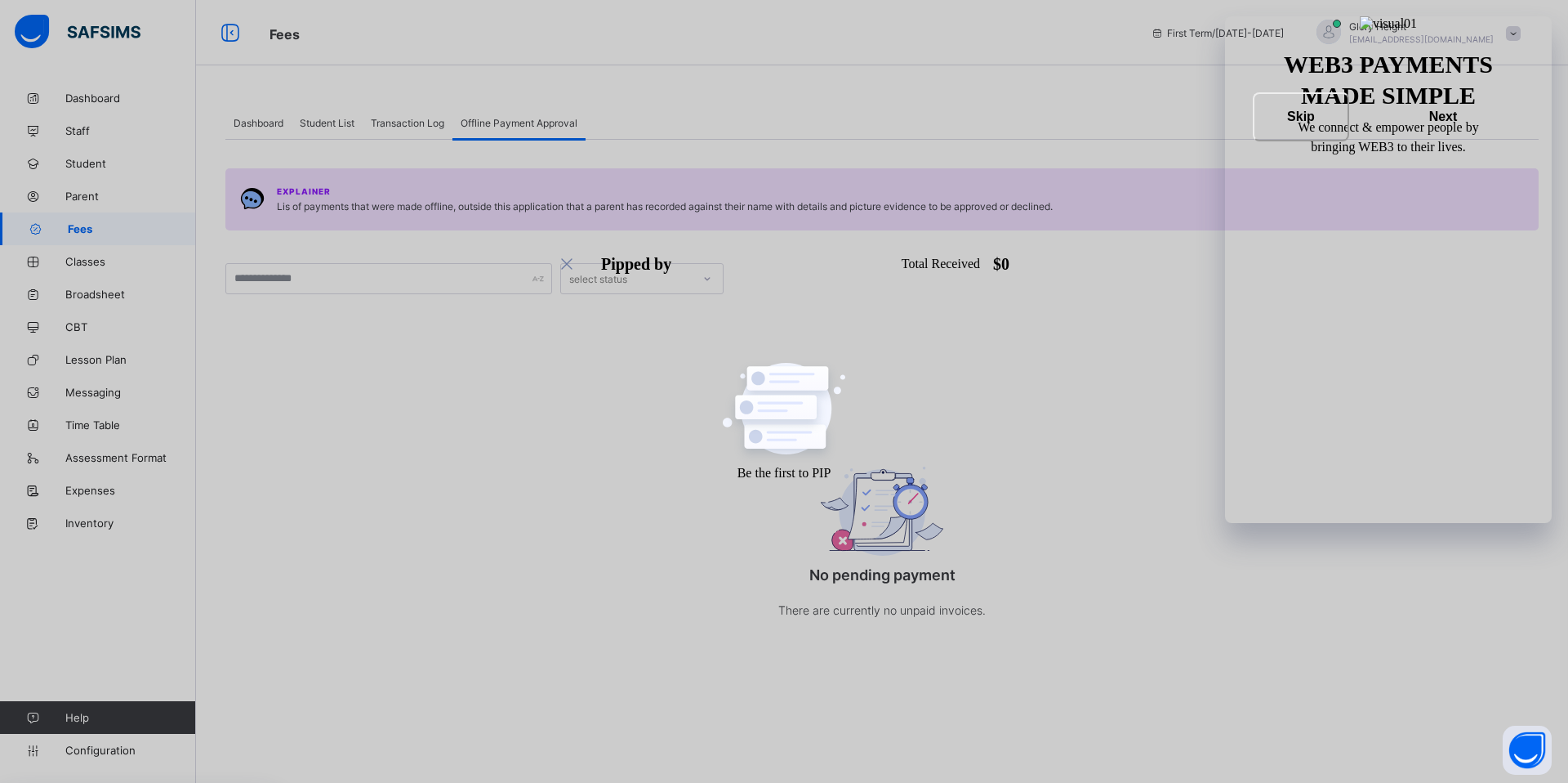
click at [650, 271] on div "select status" at bounding box center [626, 278] width 131 height 23
click at [421, 130] on div "Transaction Log" at bounding box center [408, 122] width 90 height 33
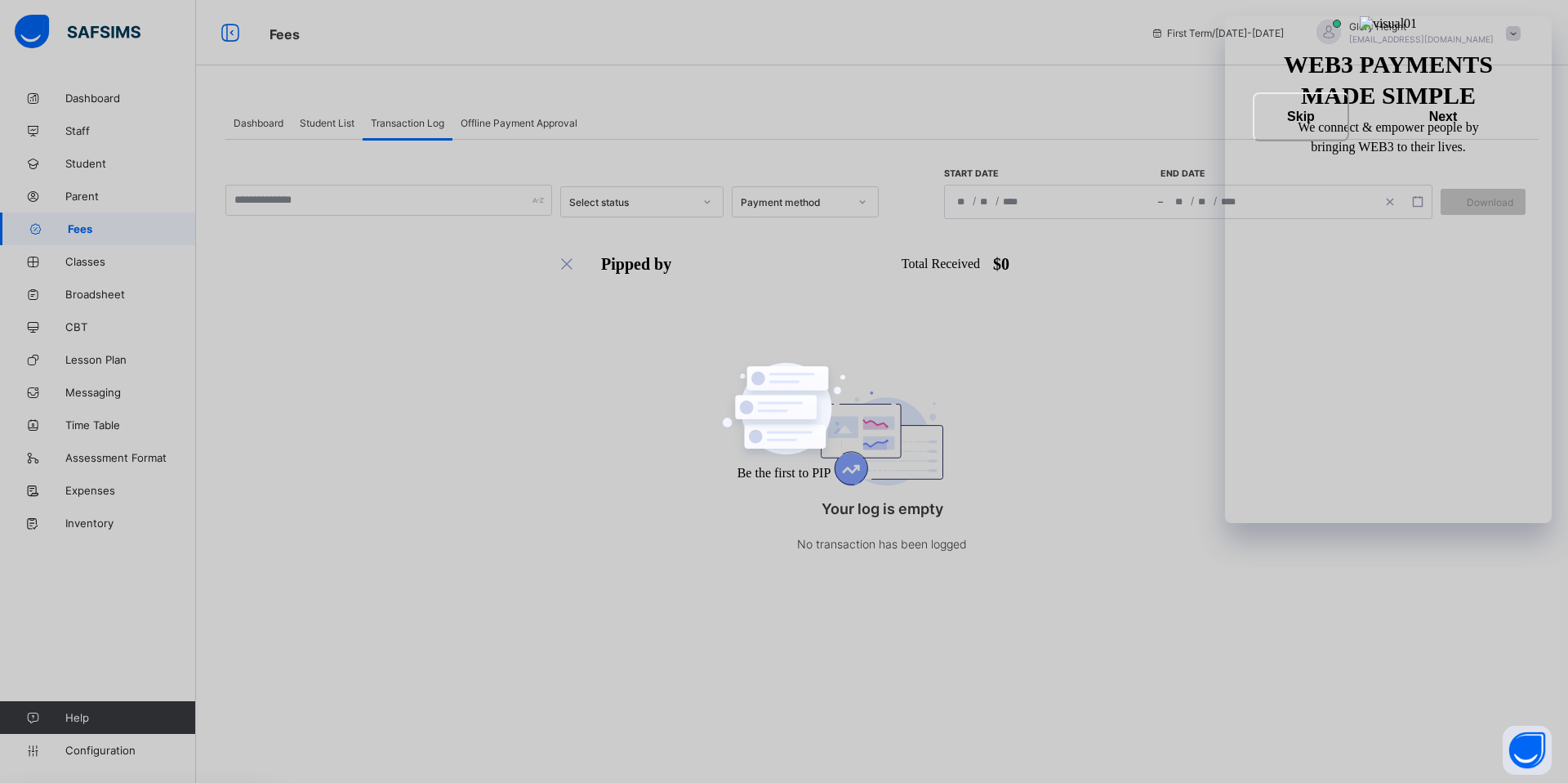
click at [688, 205] on div "Select status" at bounding box center [631, 202] width 124 height 12
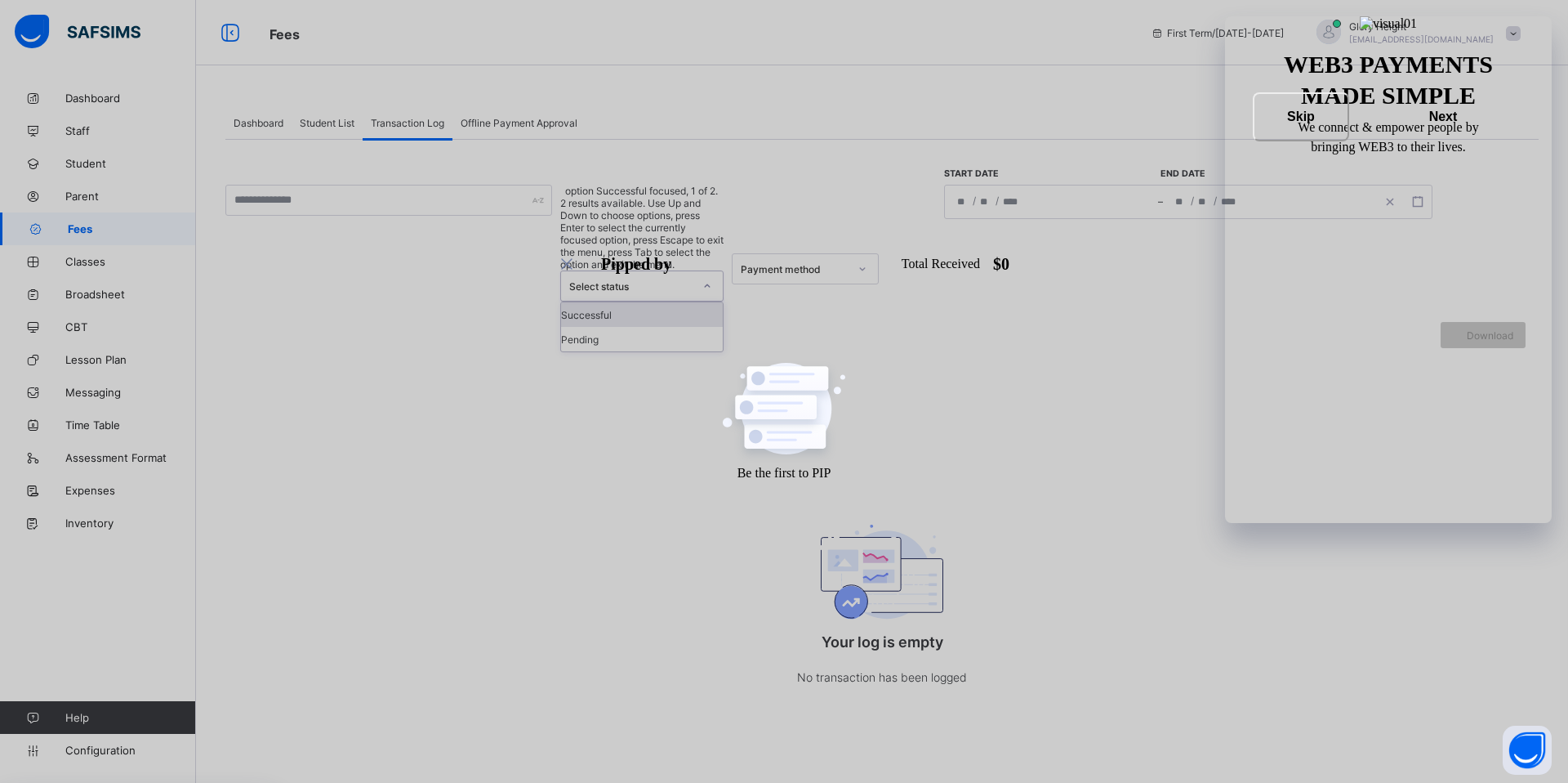
click at [802, 217] on div "Payment method" at bounding box center [805, 268] width 147 height 167
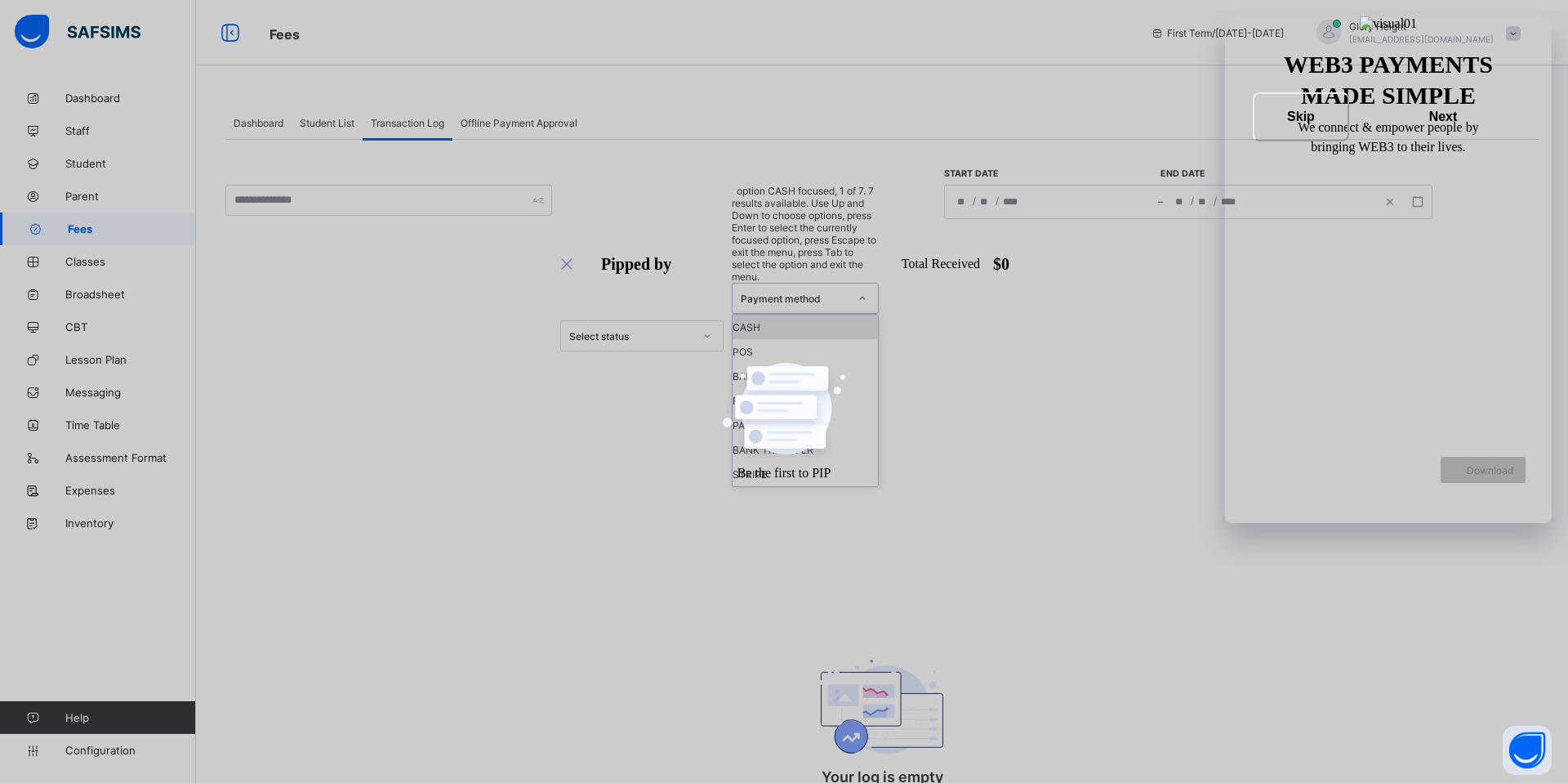
click at [800, 284] on div "Payment method" at bounding box center [789, 299] width 115 height 30
click at [674, 324] on div "Select status" at bounding box center [626, 335] width 131 height 23
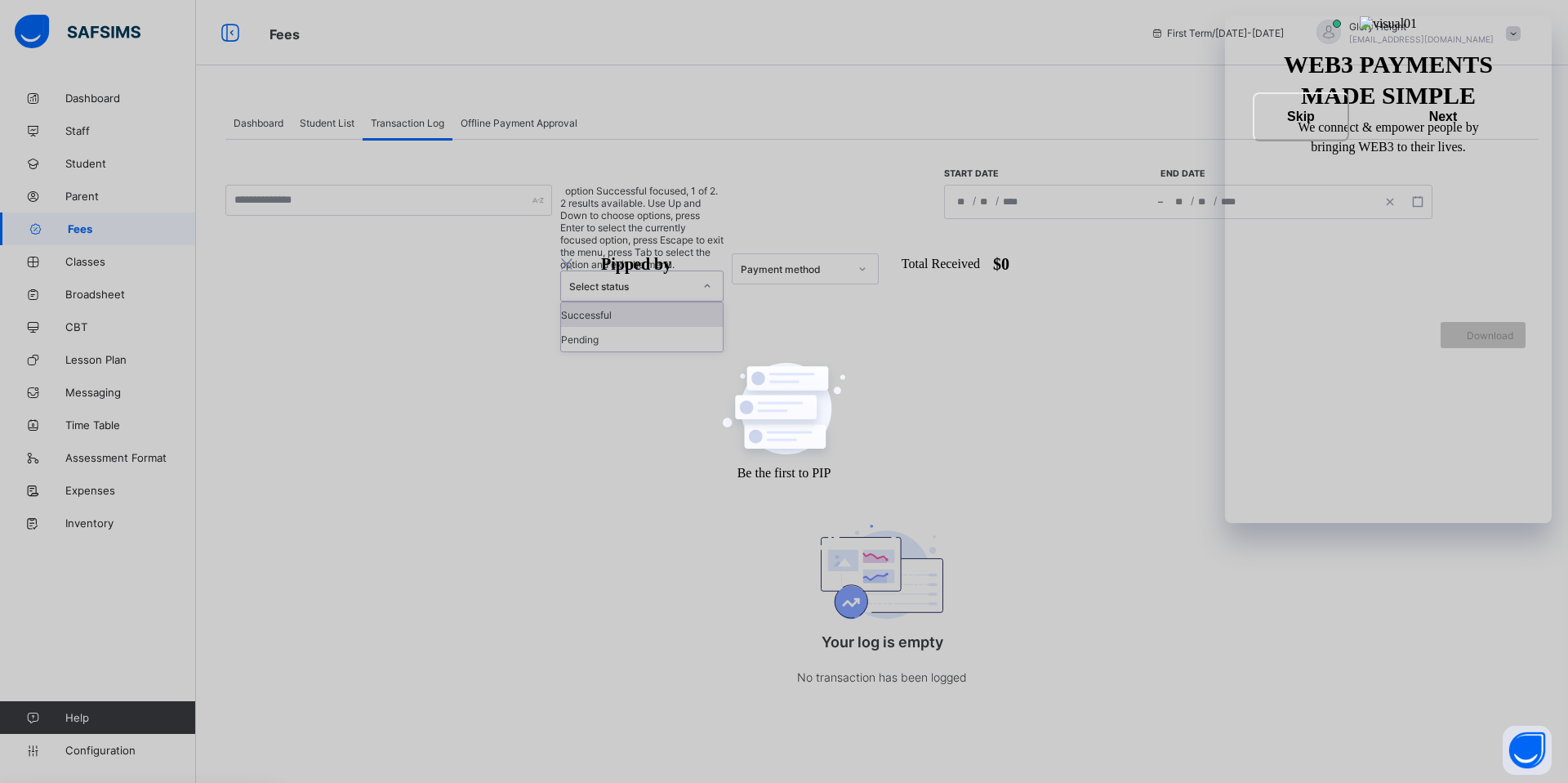
click at [664, 302] on div "Successful" at bounding box center [641, 315] width 161 height 24
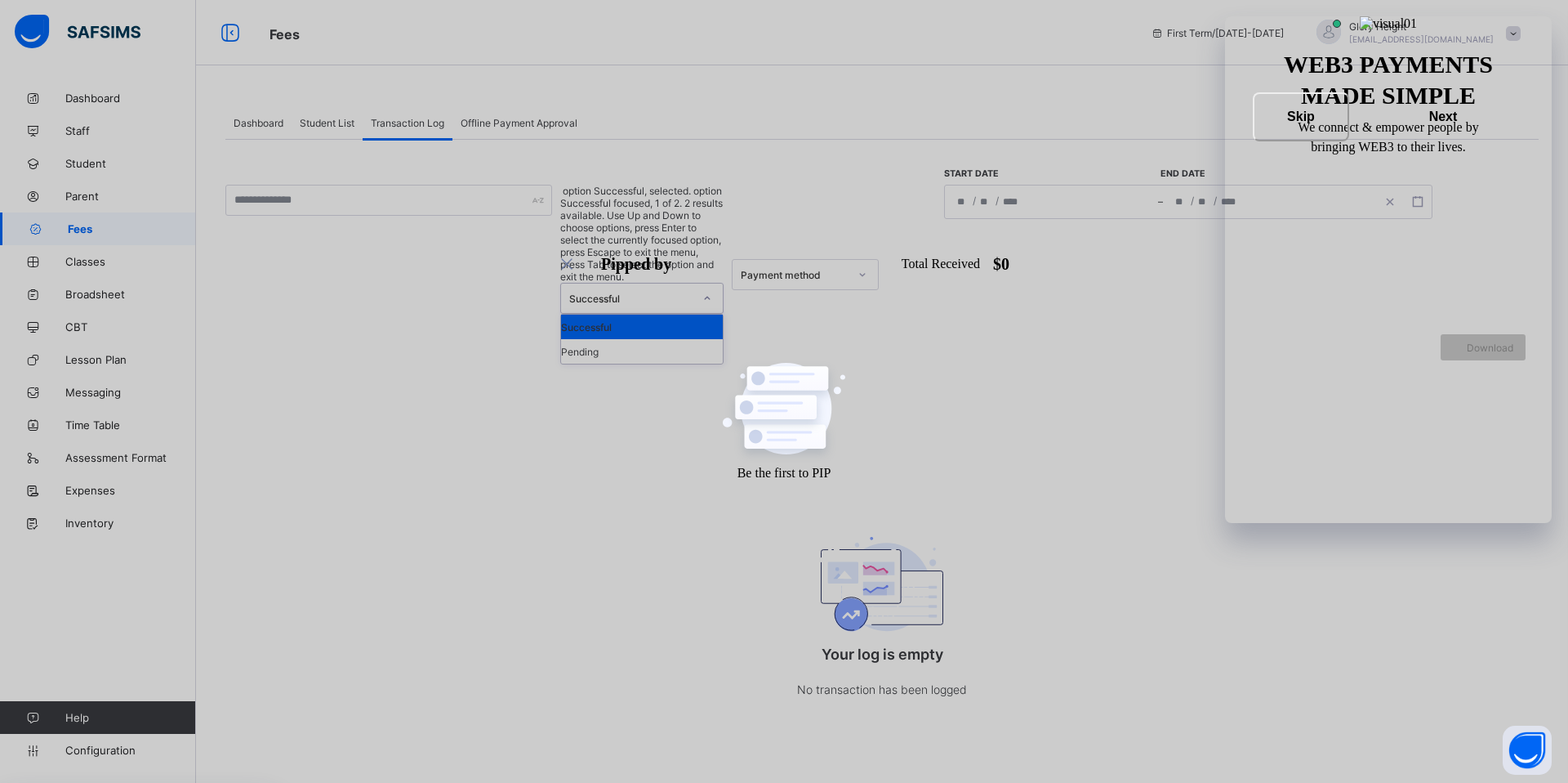
click at [672, 292] on div "Successful" at bounding box center [631, 298] width 124 height 12
click at [655, 339] on div "Pending" at bounding box center [641, 351] width 161 height 24
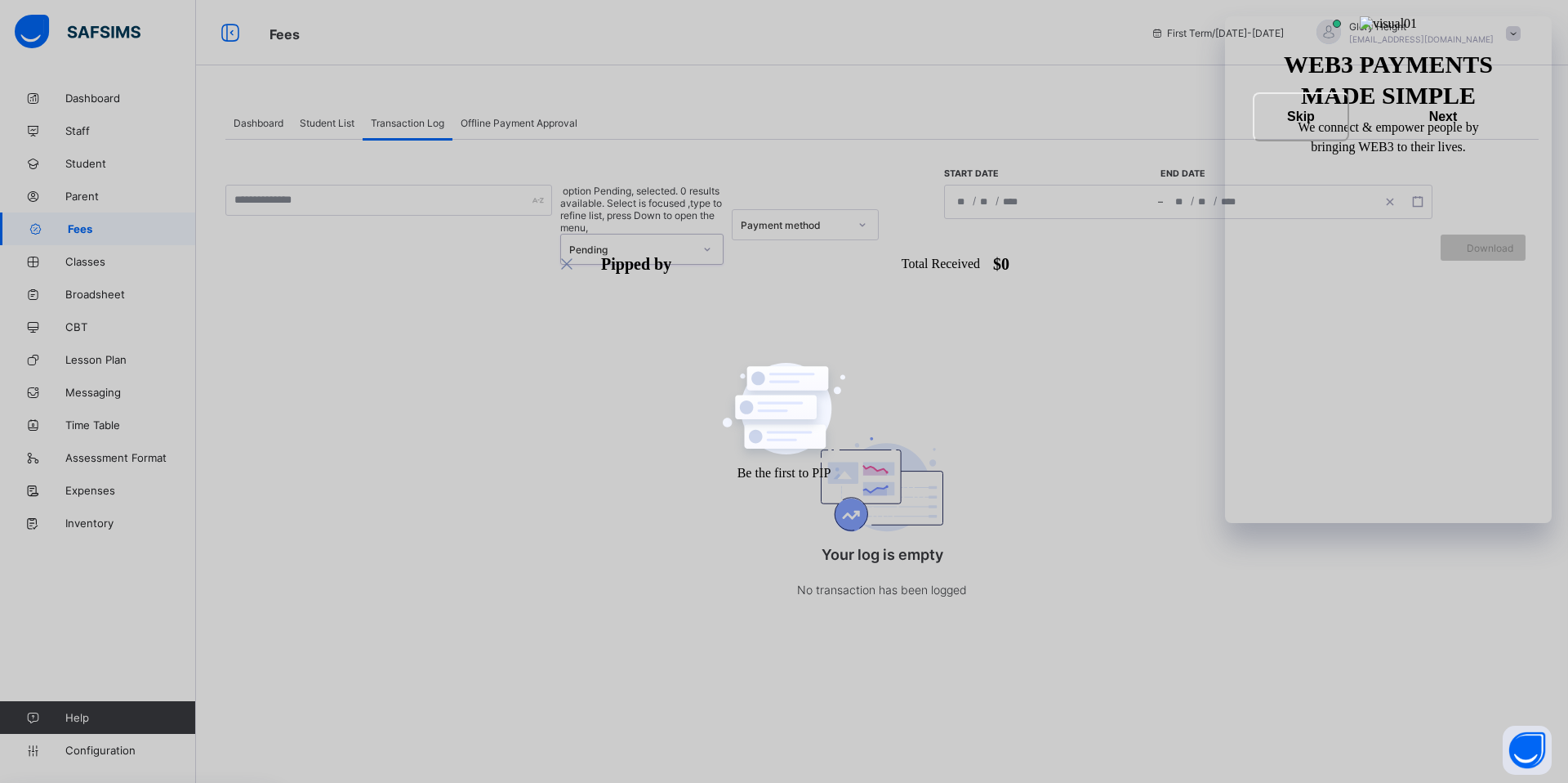
click at [788, 219] on div "Payment method" at bounding box center [795, 225] width 108 height 12
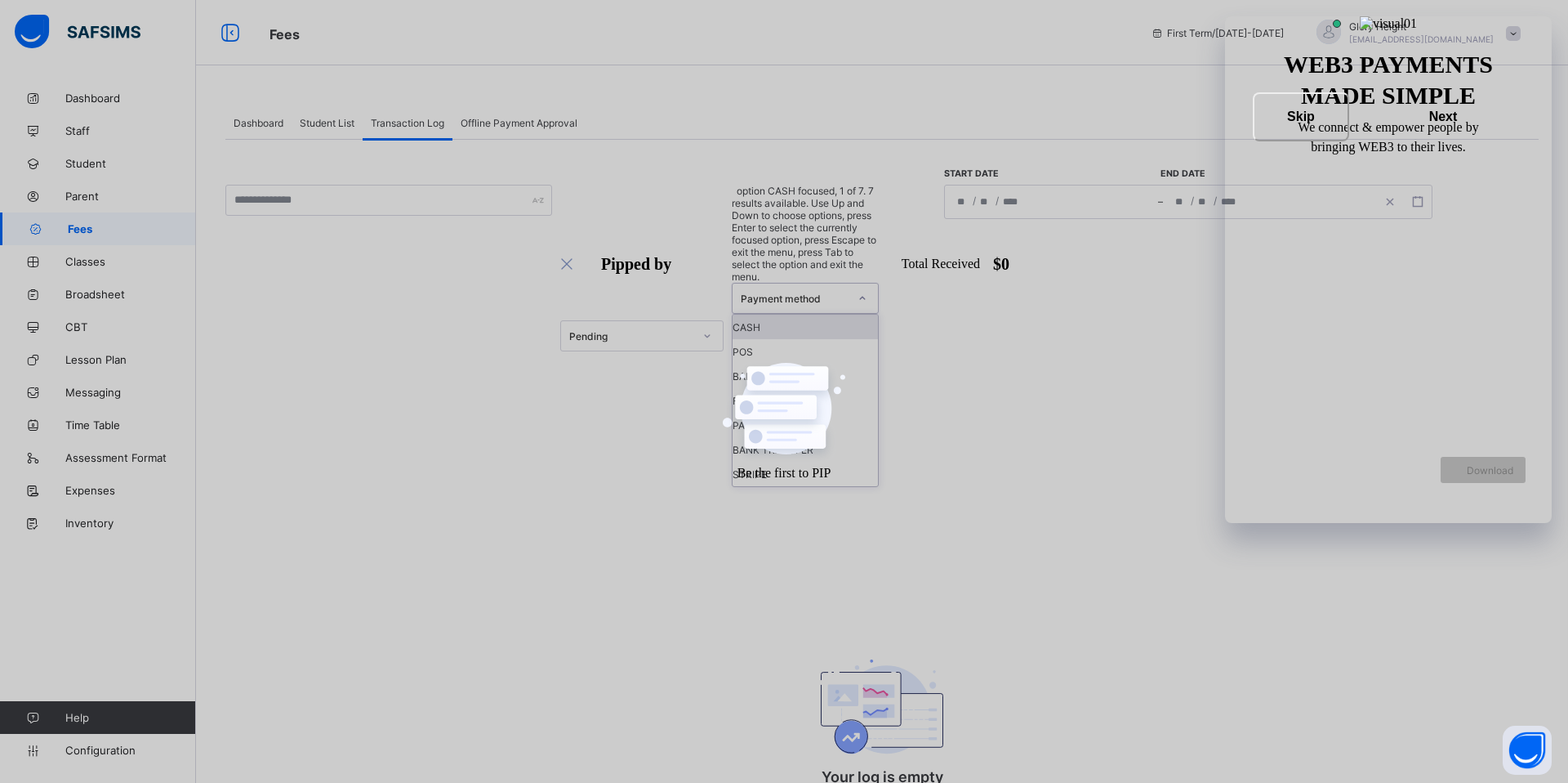
click at [867, 290] on icon at bounding box center [862, 299] width 10 height 17
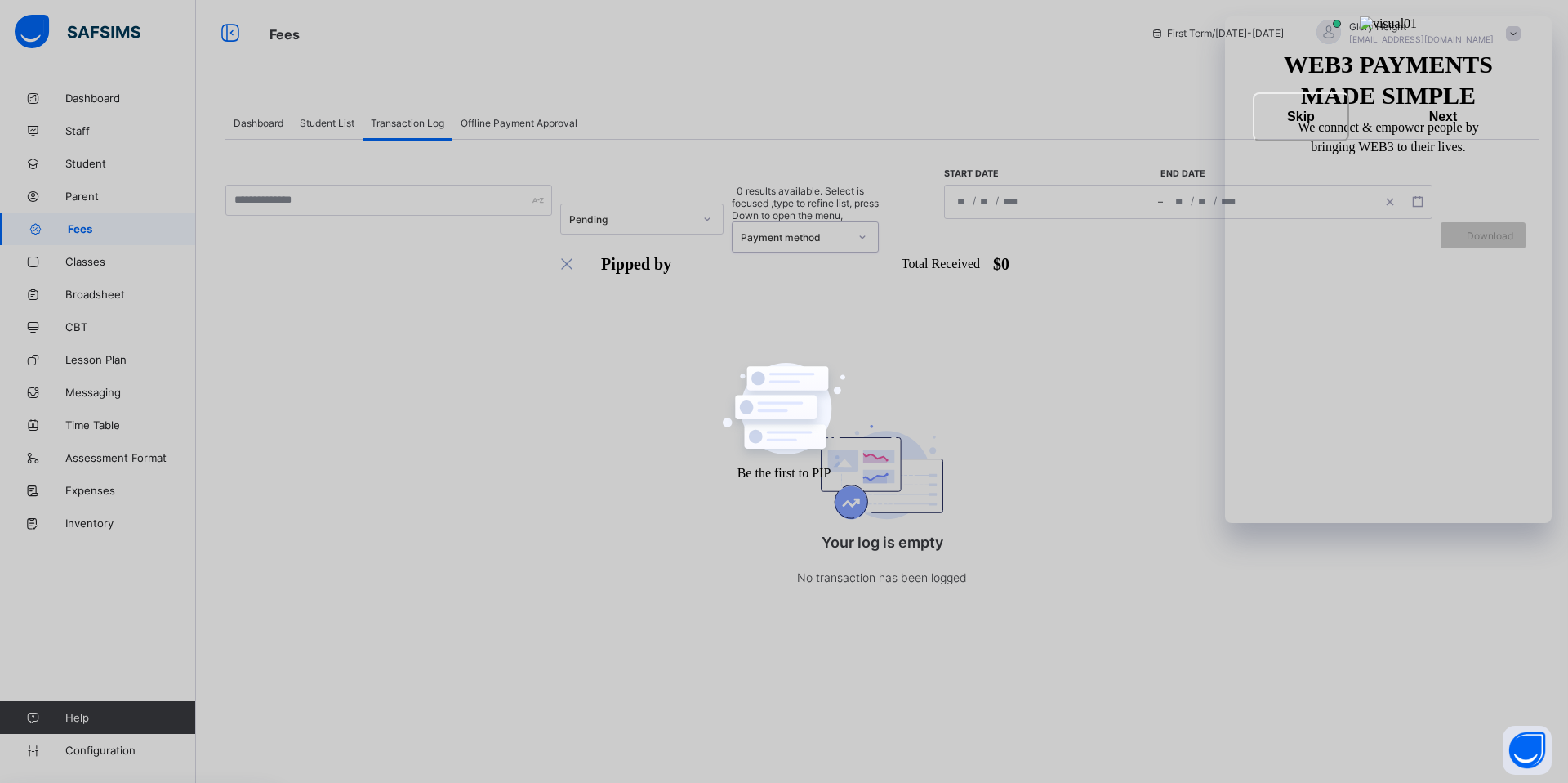
click at [864, 224] on div at bounding box center [862, 237] width 28 height 26
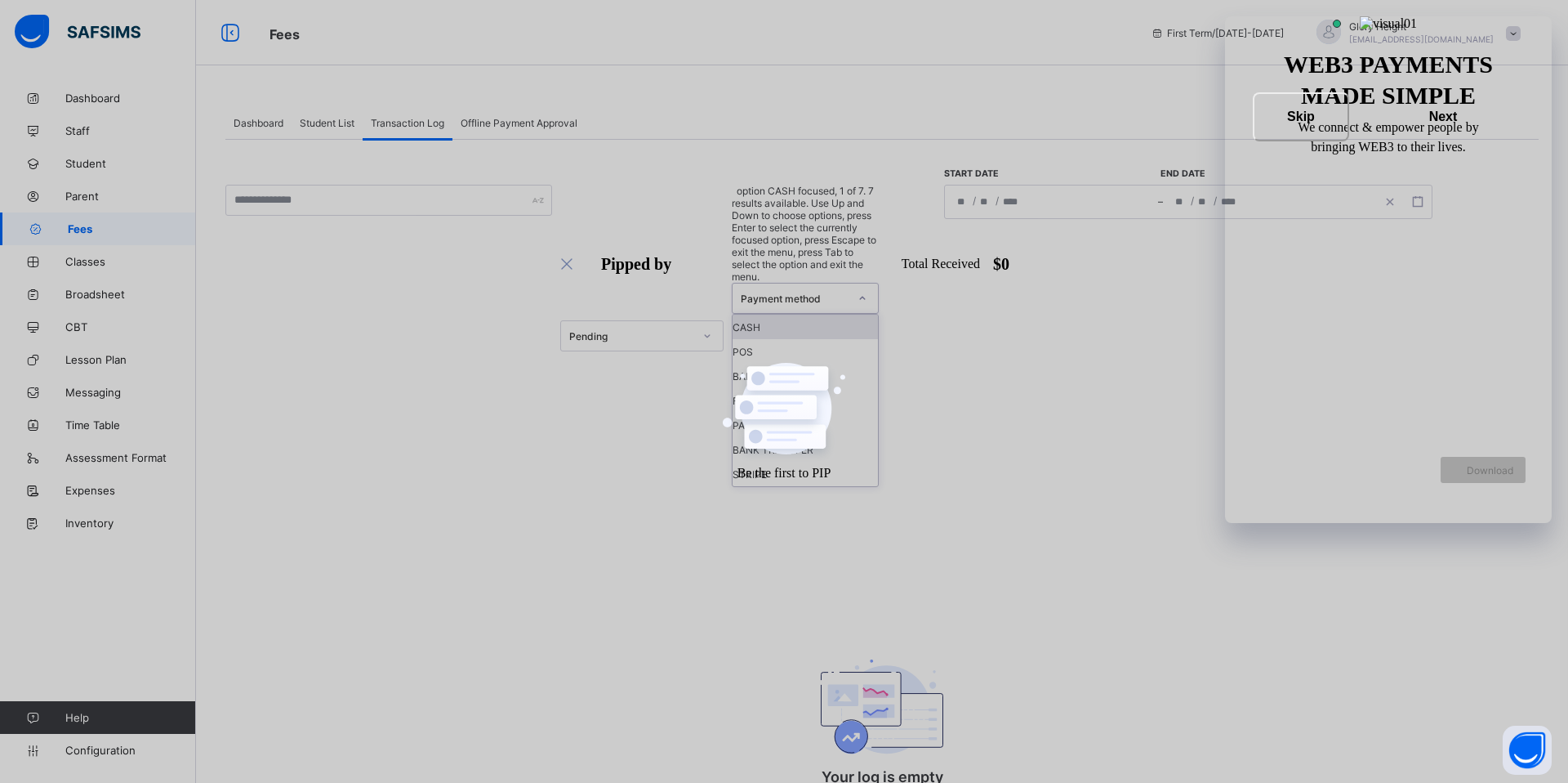
click at [503, 117] on span "Offline Payment Approval" at bounding box center [519, 122] width 117 height 12
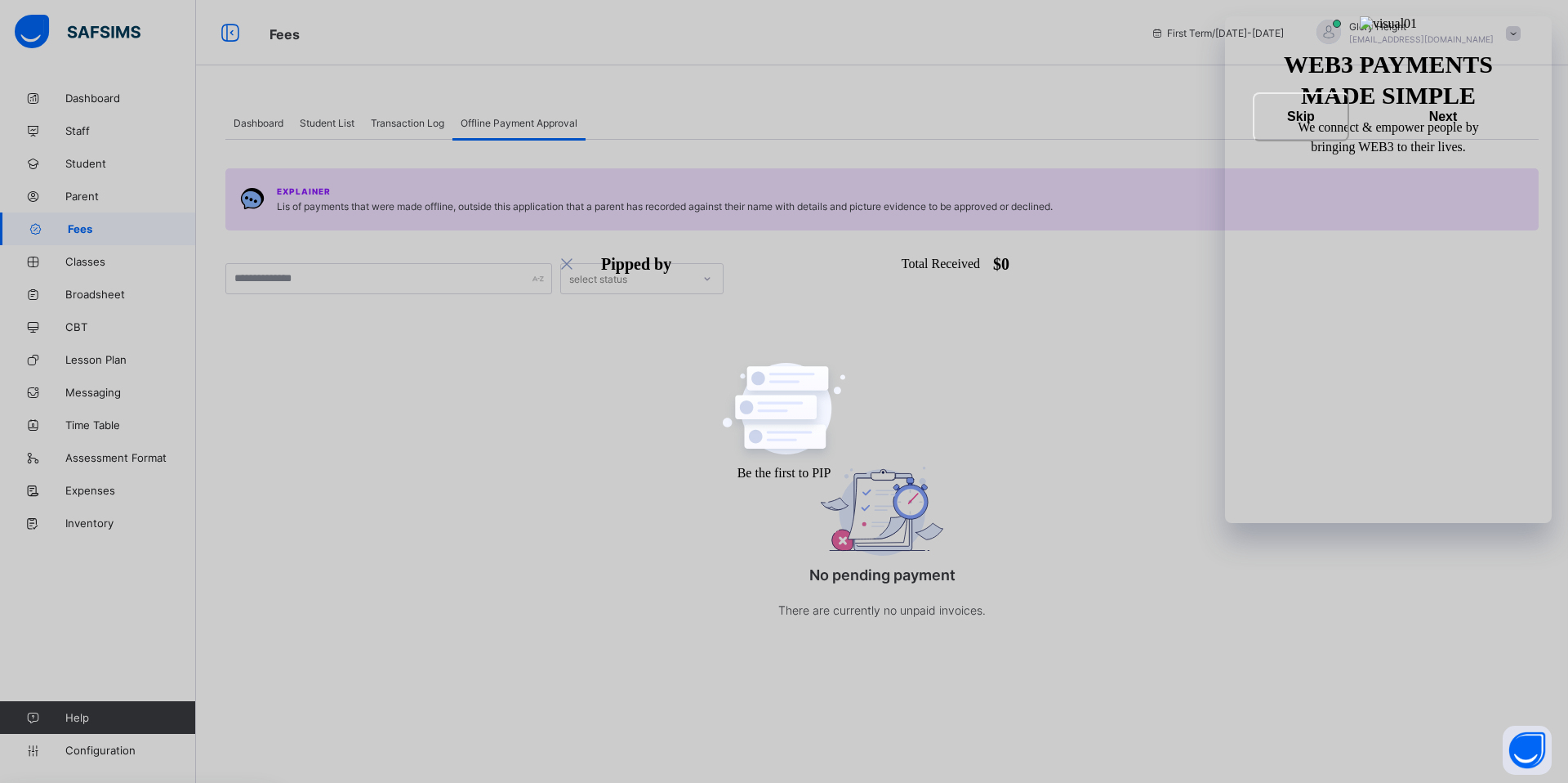
click at [518, 117] on span "Offline Payment Approval" at bounding box center [519, 122] width 117 height 12
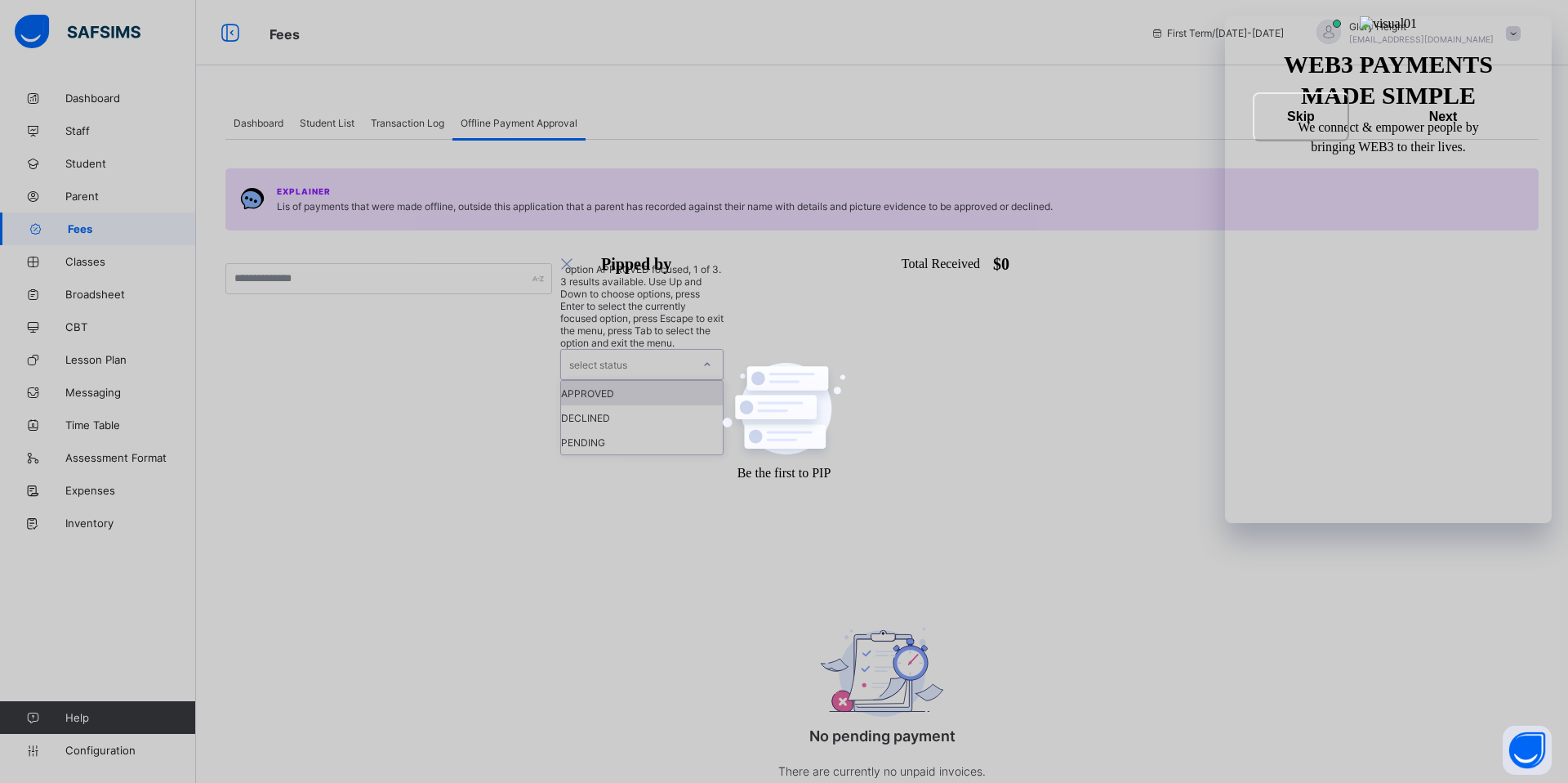
click at [676, 350] on div "select status" at bounding box center [626, 365] width 131 height 30
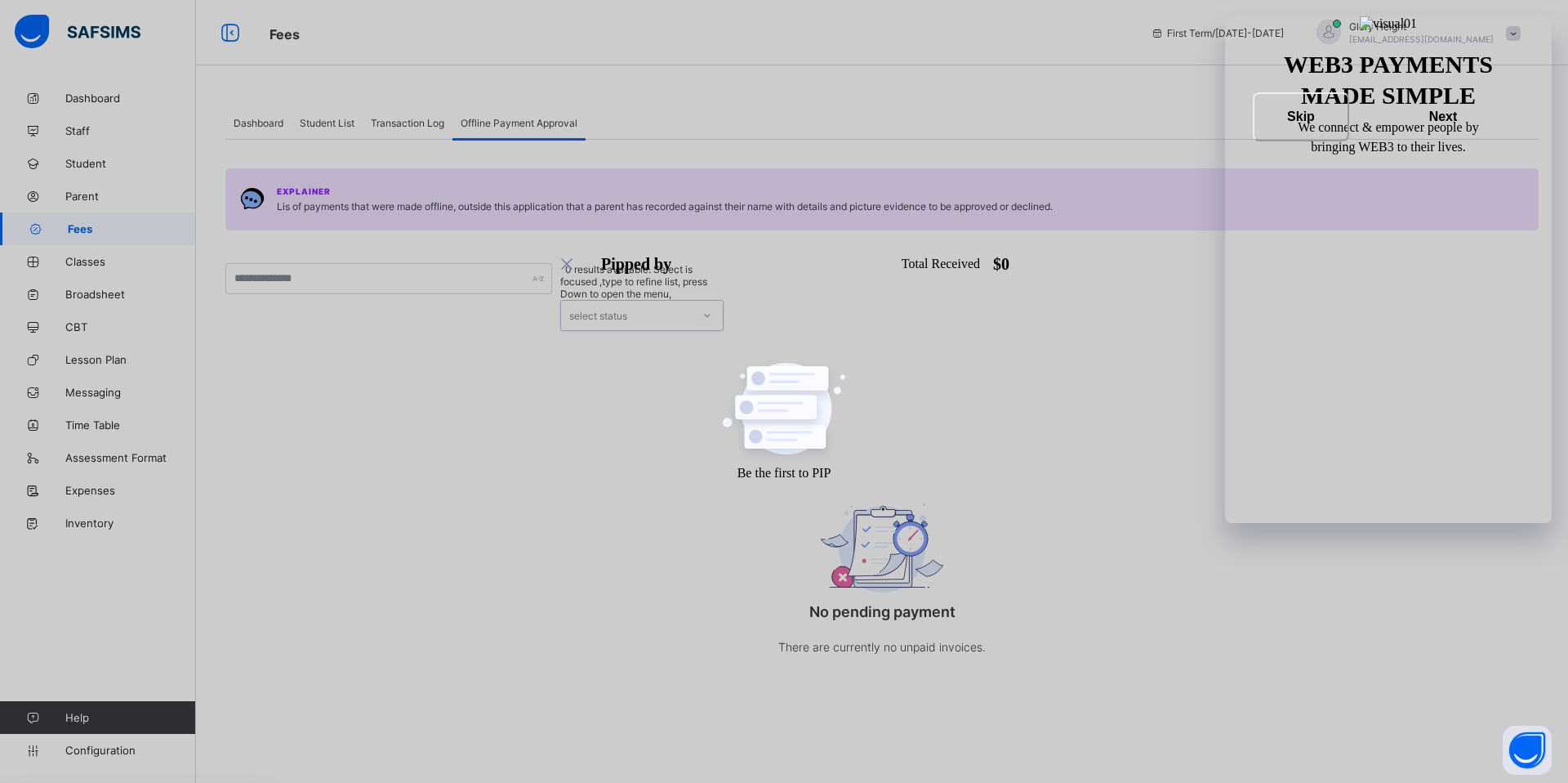
click at [656, 301] on div "select status" at bounding box center [626, 315] width 131 height 30
click at [699, 302] on div at bounding box center [707, 315] width 28 height 26
click at [423, 128] on span "Transaction Log" at bounding box center [407, 122] width 74 height 12
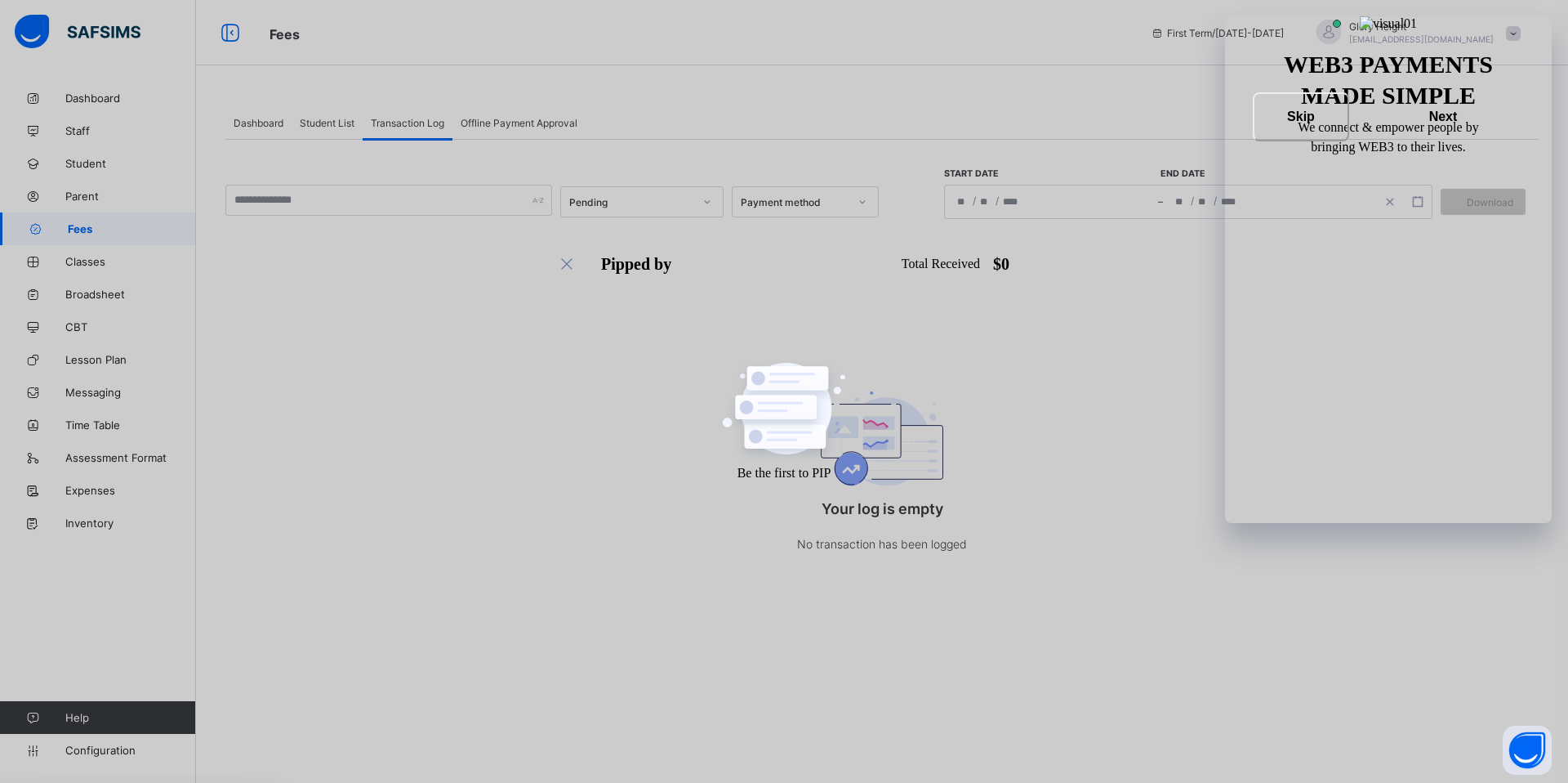
click at [313, 123] on span "Student List" at bounding box center [326, 122] width 55 height 12
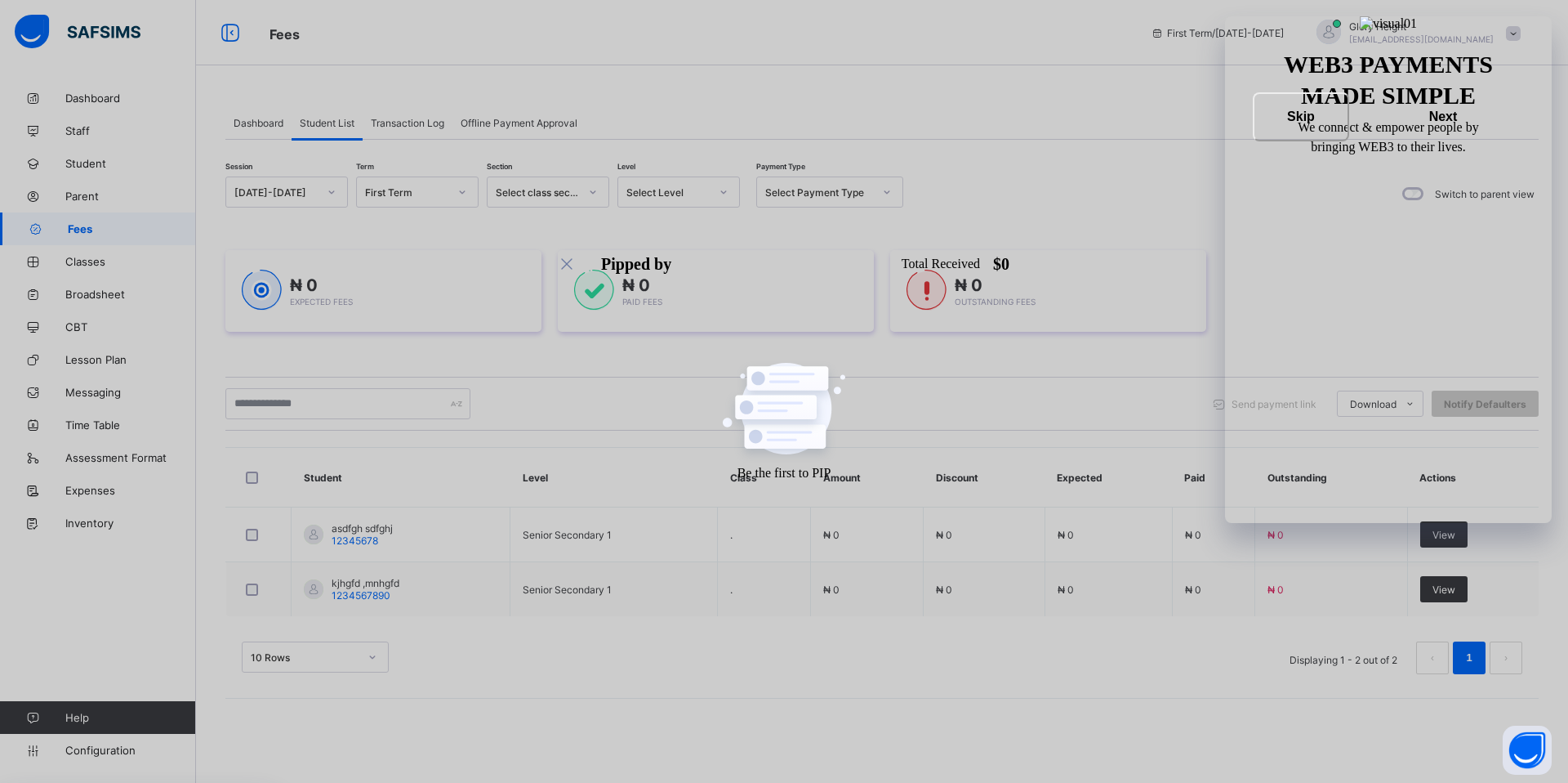
click at [893, 190] on div at bounding box center [887, 192] width 28 height 26
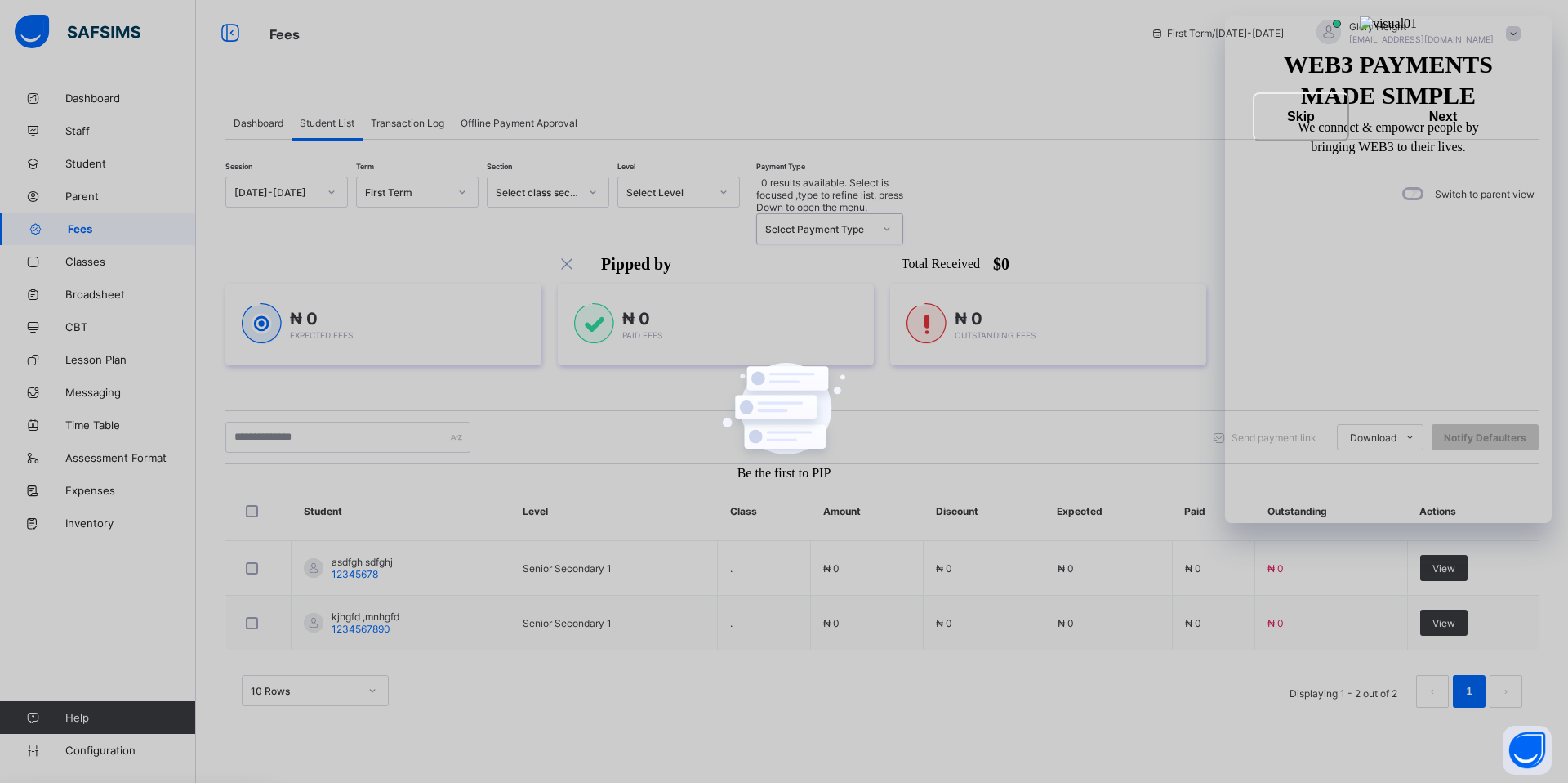
click at [404, 121] on span "Transaction Log" at bounding box center [407, 122] width 74 height 12
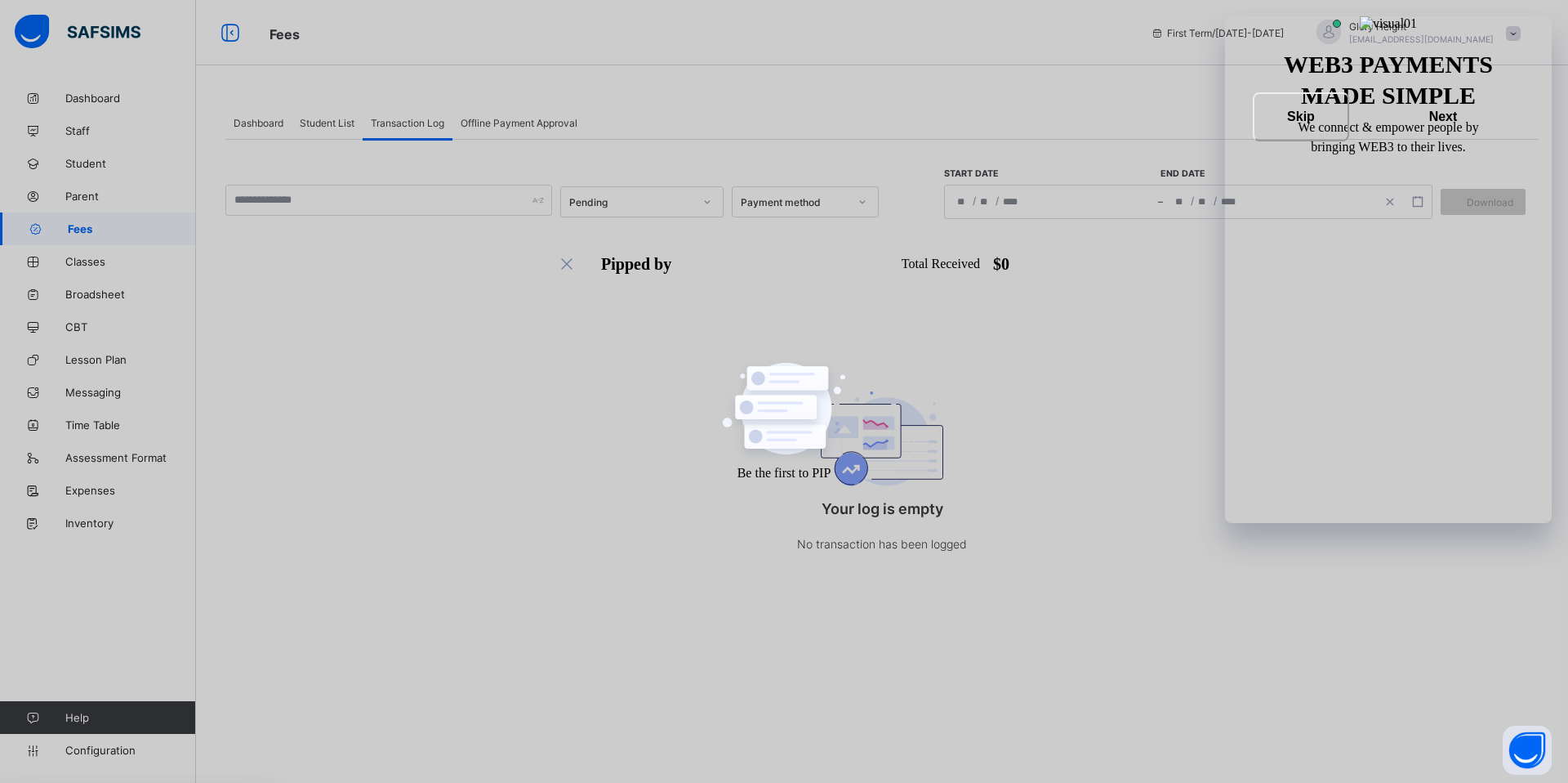
click at [336, 131] on div "Student List" at bounding box center [326, 122] width 71 height 33
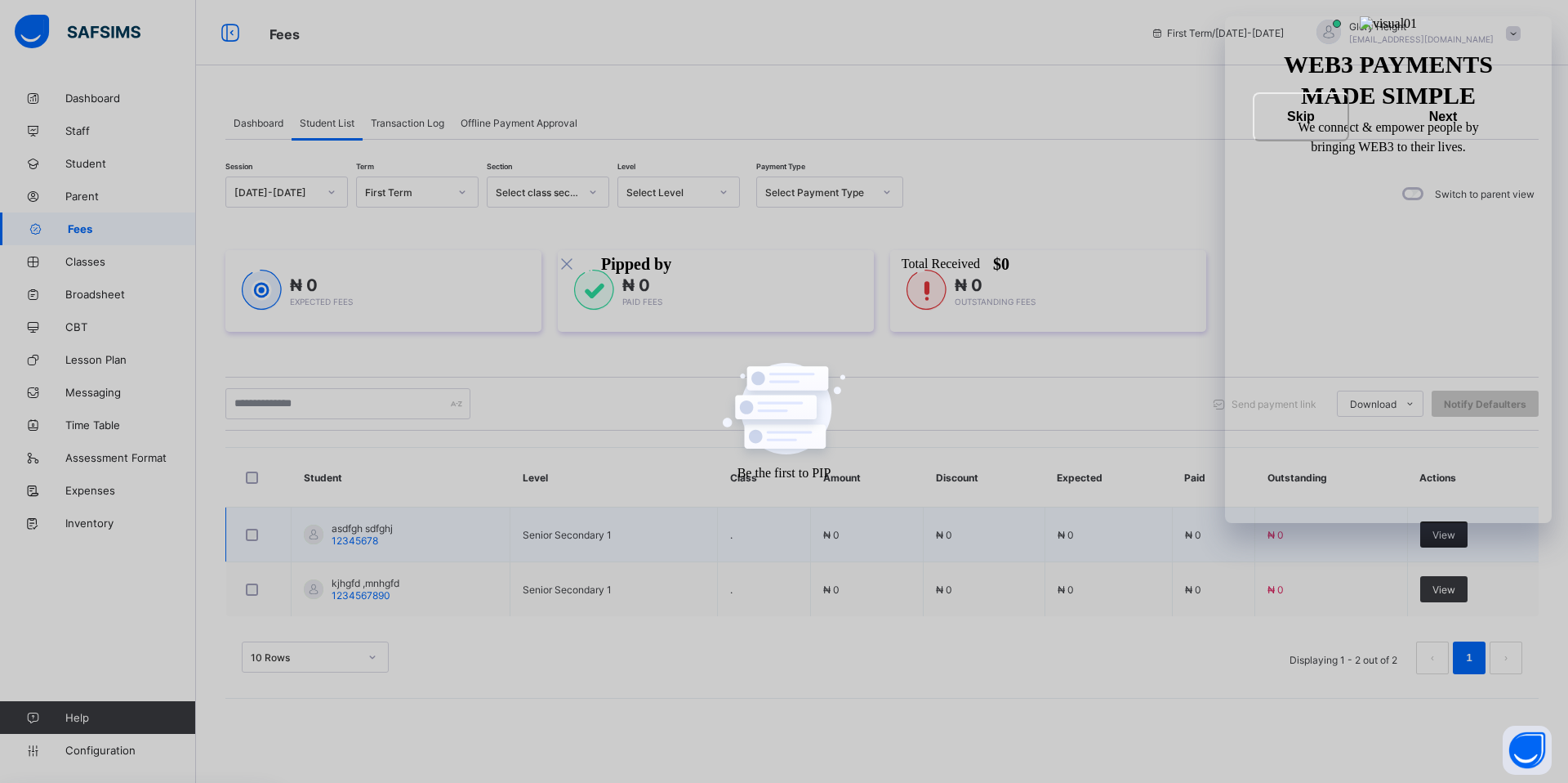
click at [1438, 536] on span "View" at bounding box center [1443, 534] width 23 height 12
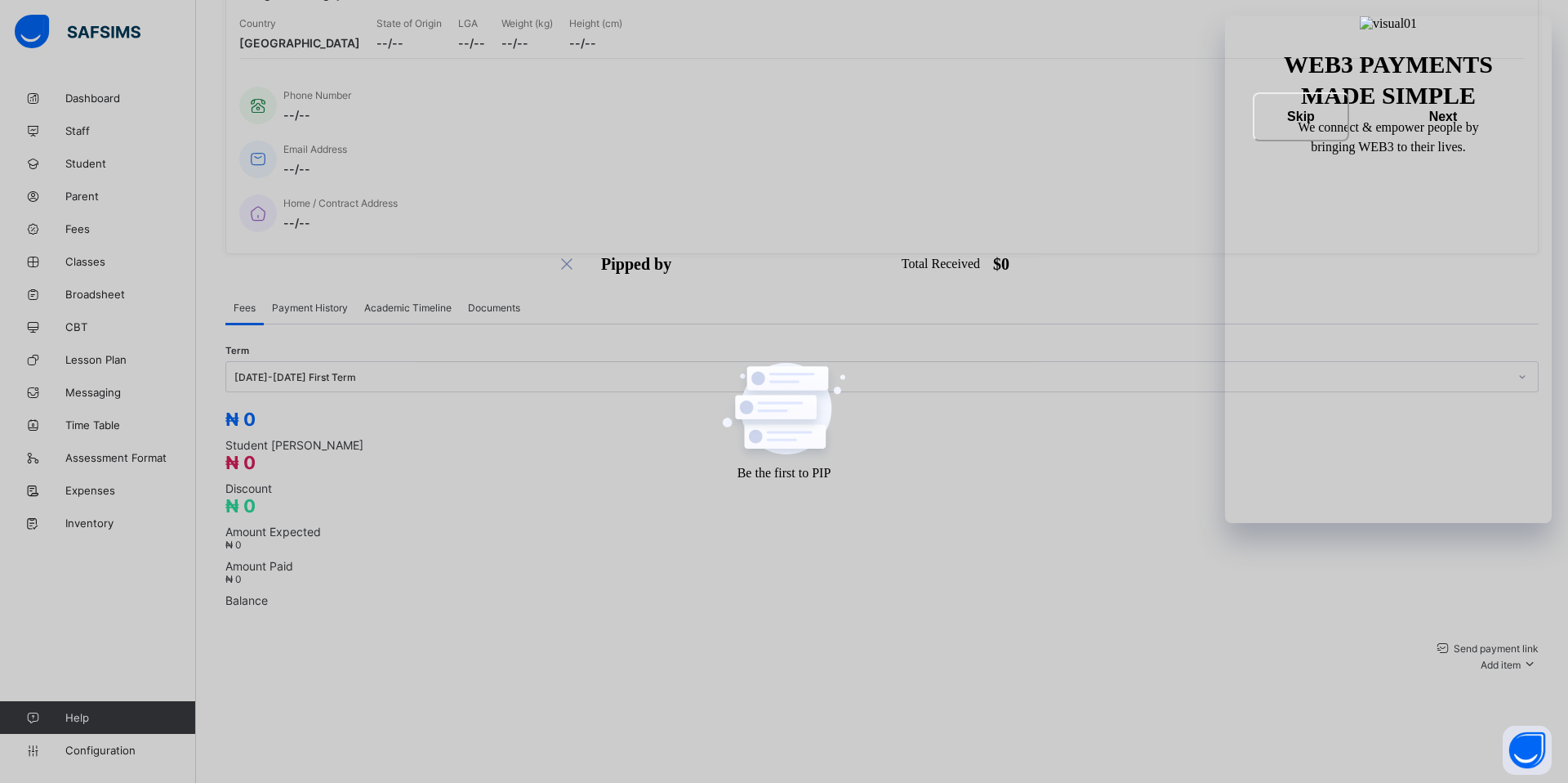
scroll to position [262, 0]
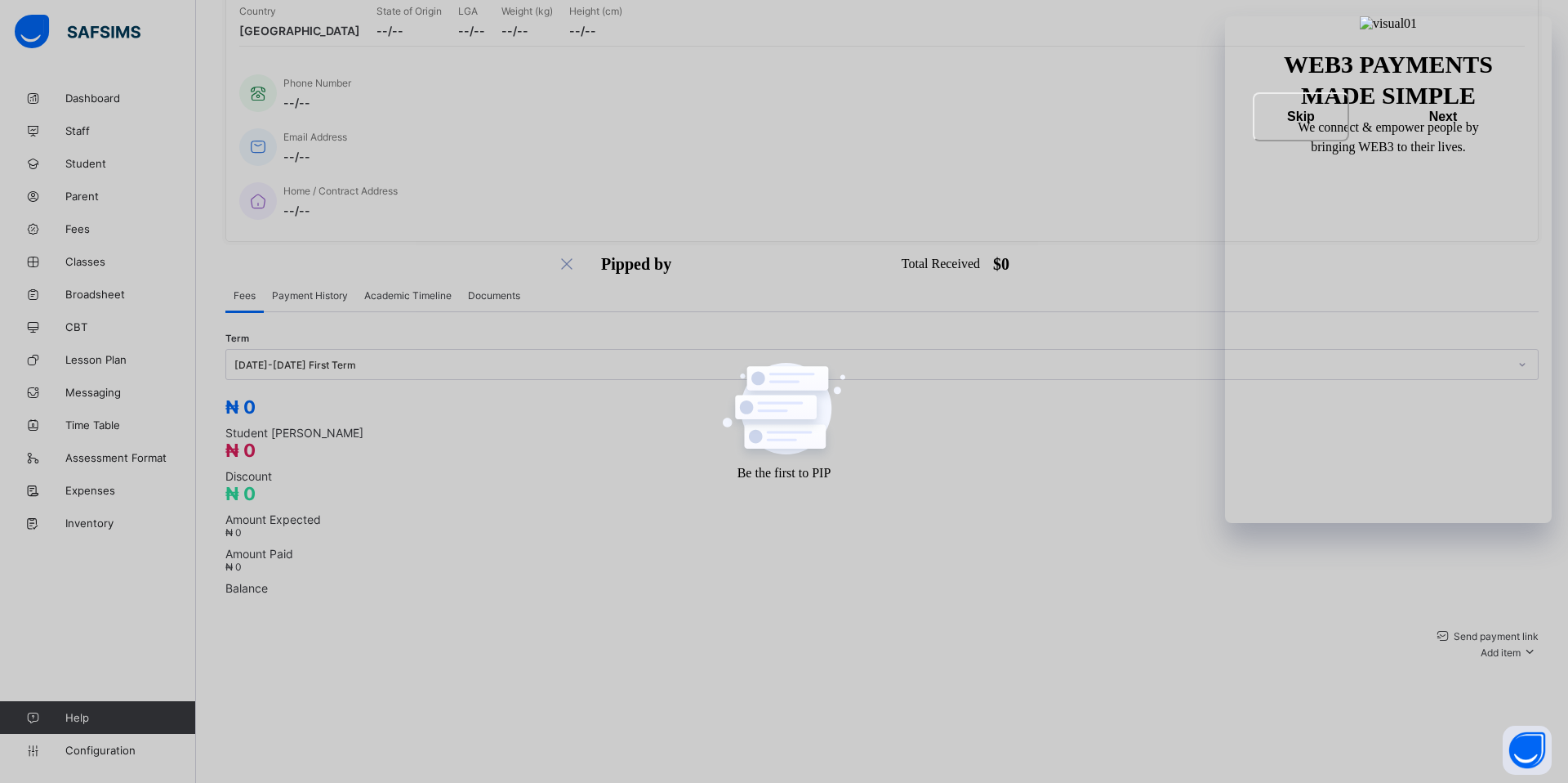
click at [341, 289] on span "Payment History" at bounding box center [309, 295] width 76 height 12
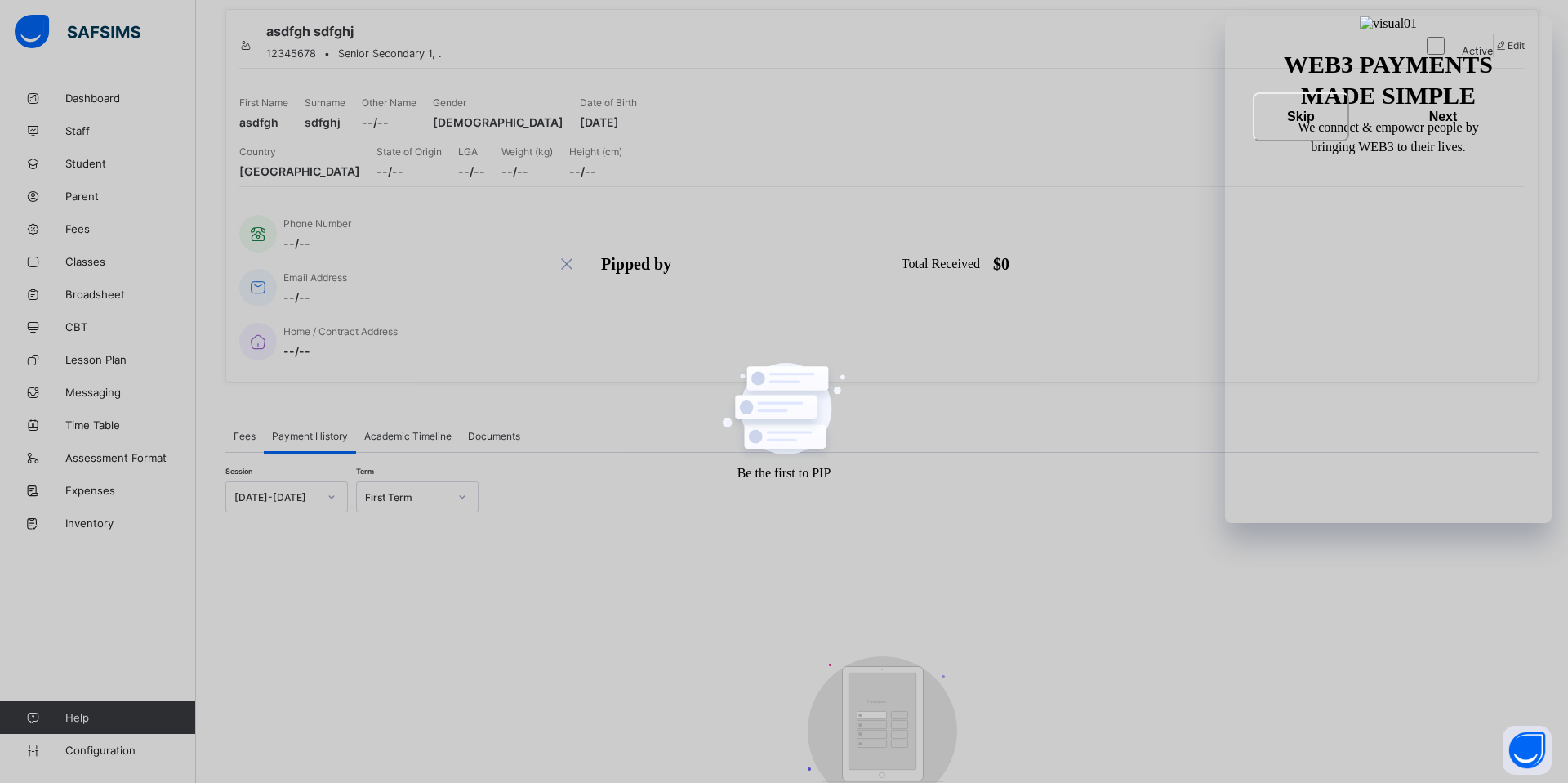
scroll to position [242, 0]
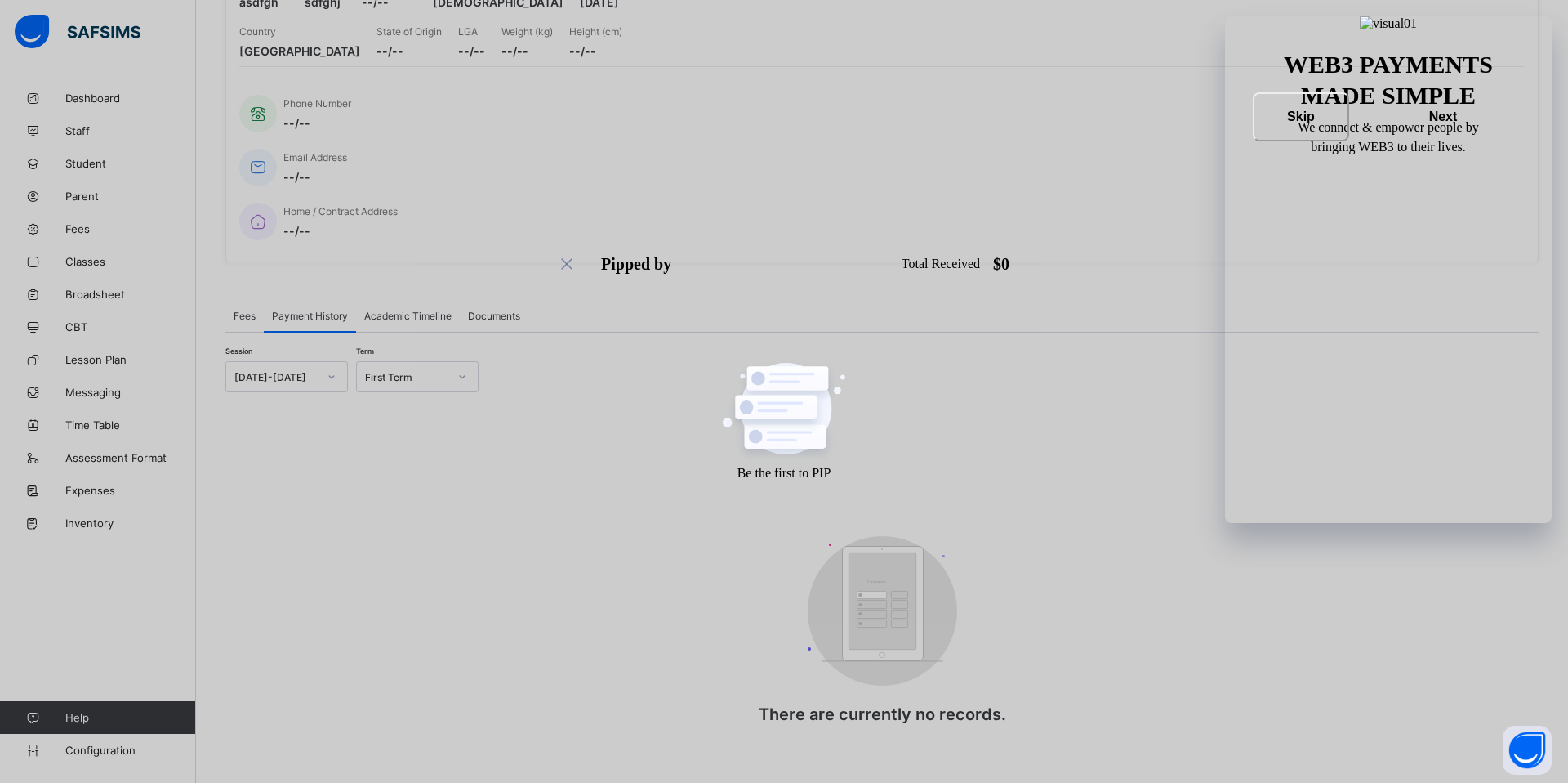
click at [423, 310] on span "Academic Timeline" at bounding box center [408, 315] width 88 height 12
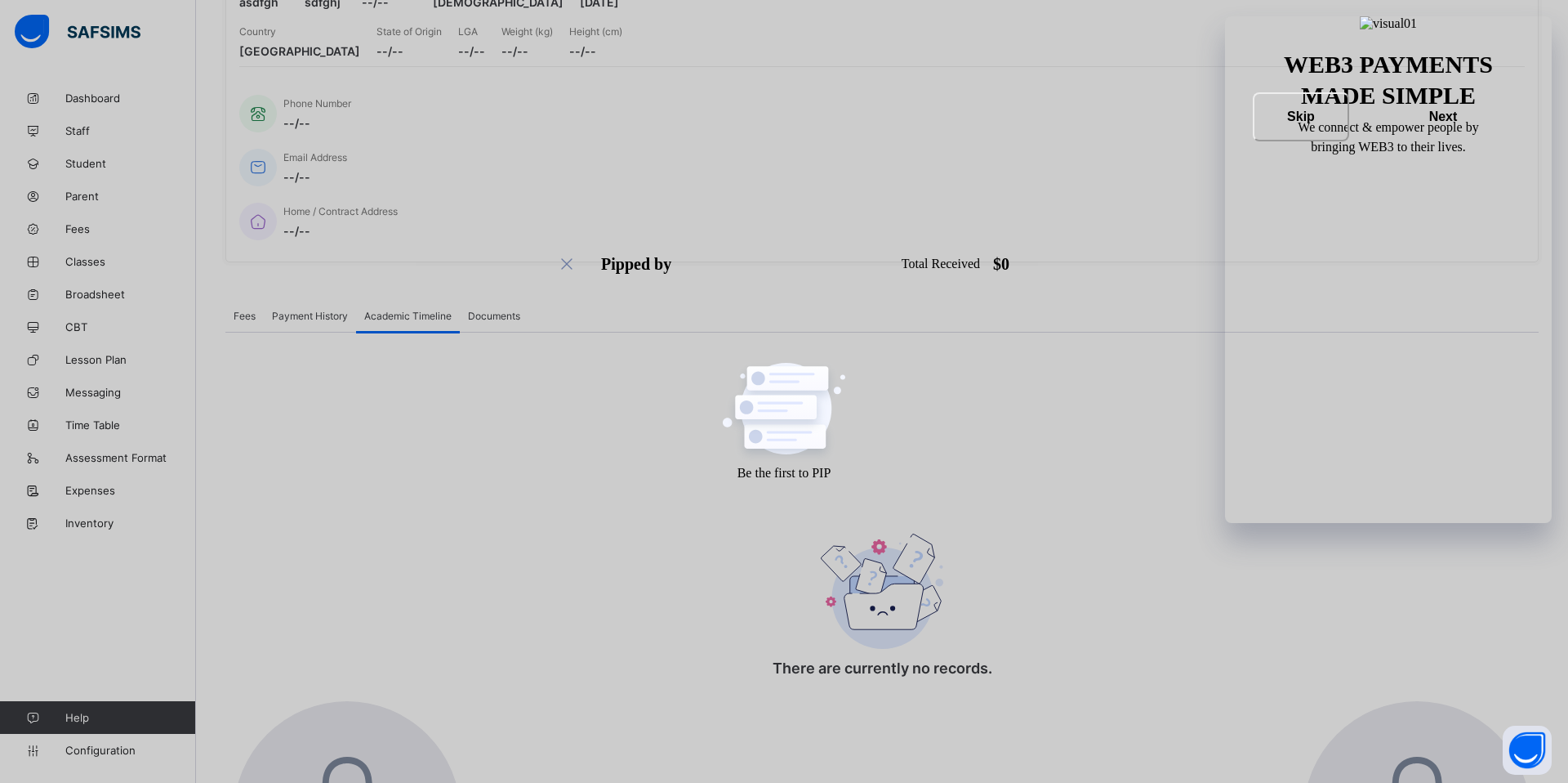
scroll to position [187, 0]
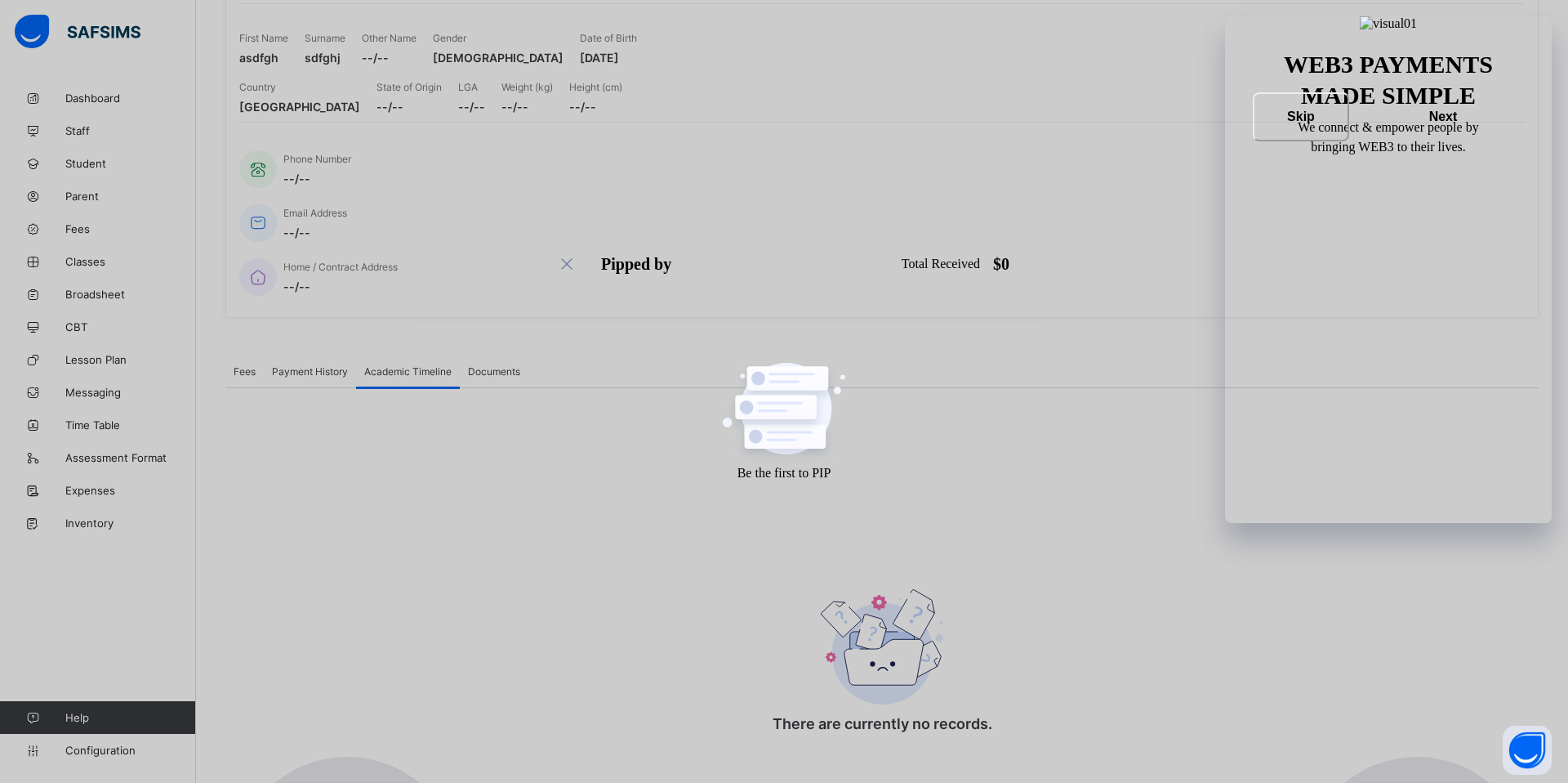
click at [252, 365] on span "Fees" at bounding box center [244, 371] width 22 height 12
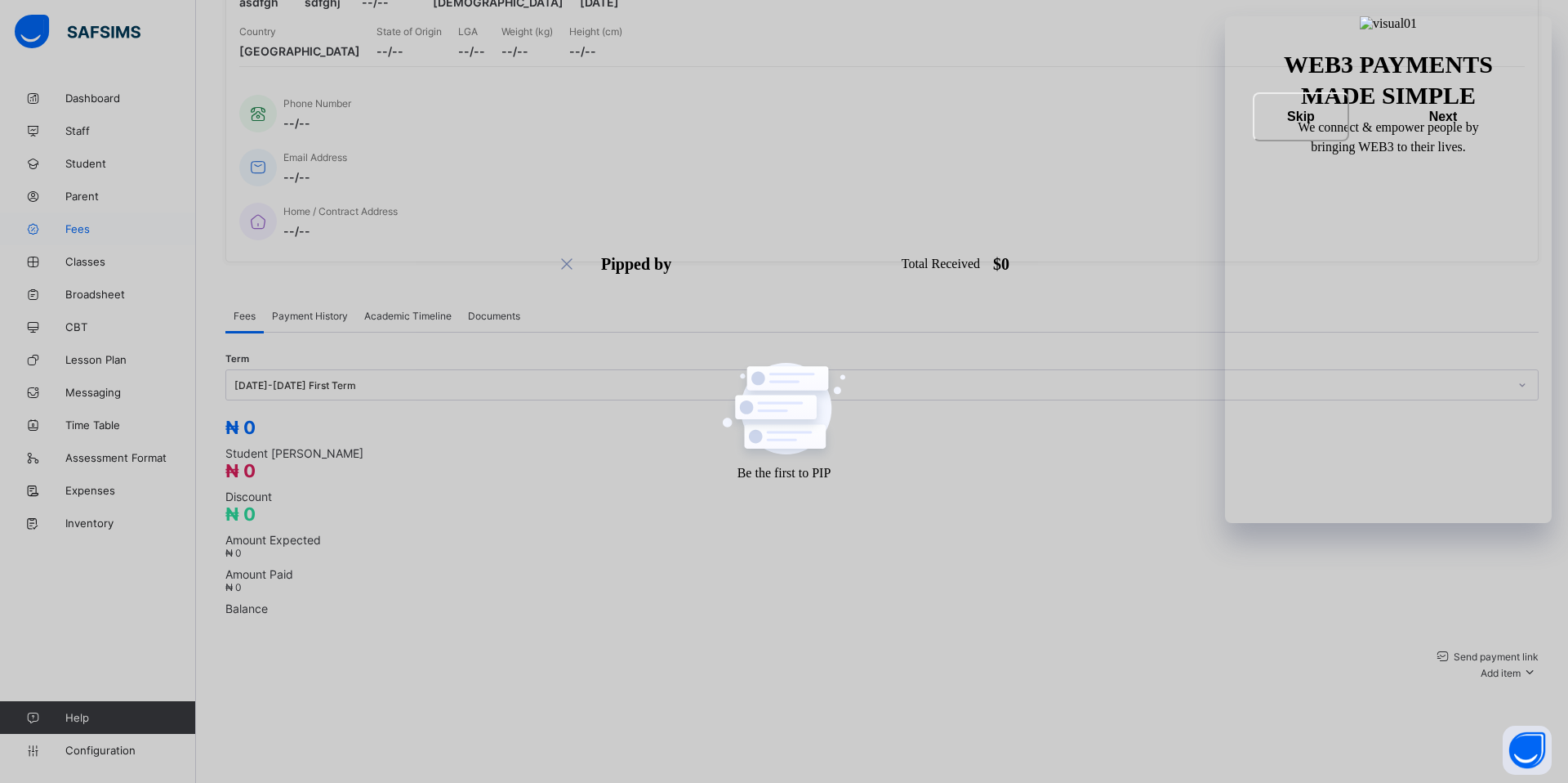
click at [93, 225] on span "Fees" at bounding box center [131, 229] width 131 height 13
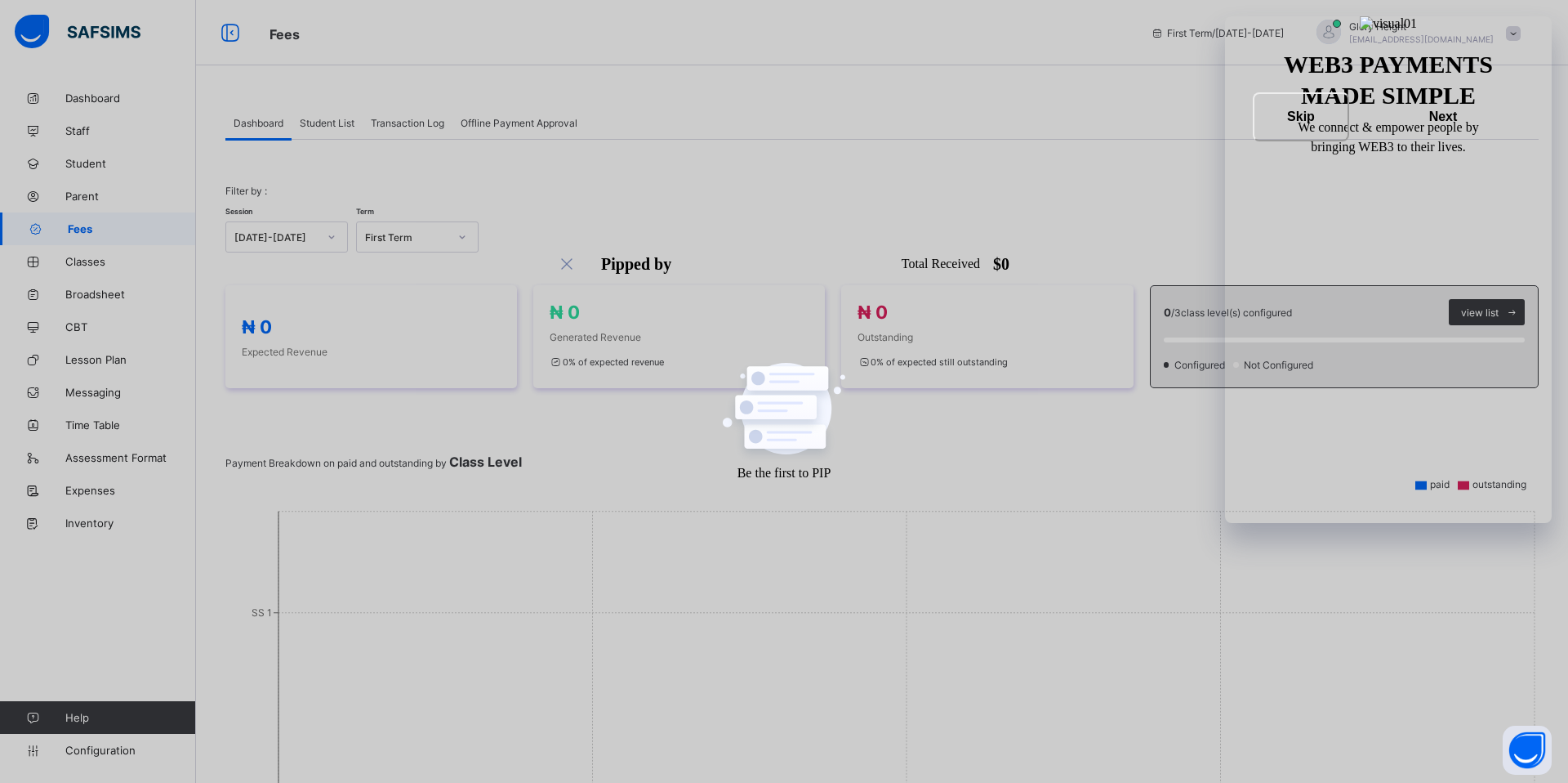
click at [354, 130] on div "Student List" at bounding box center [326, 122] width 71 height 33
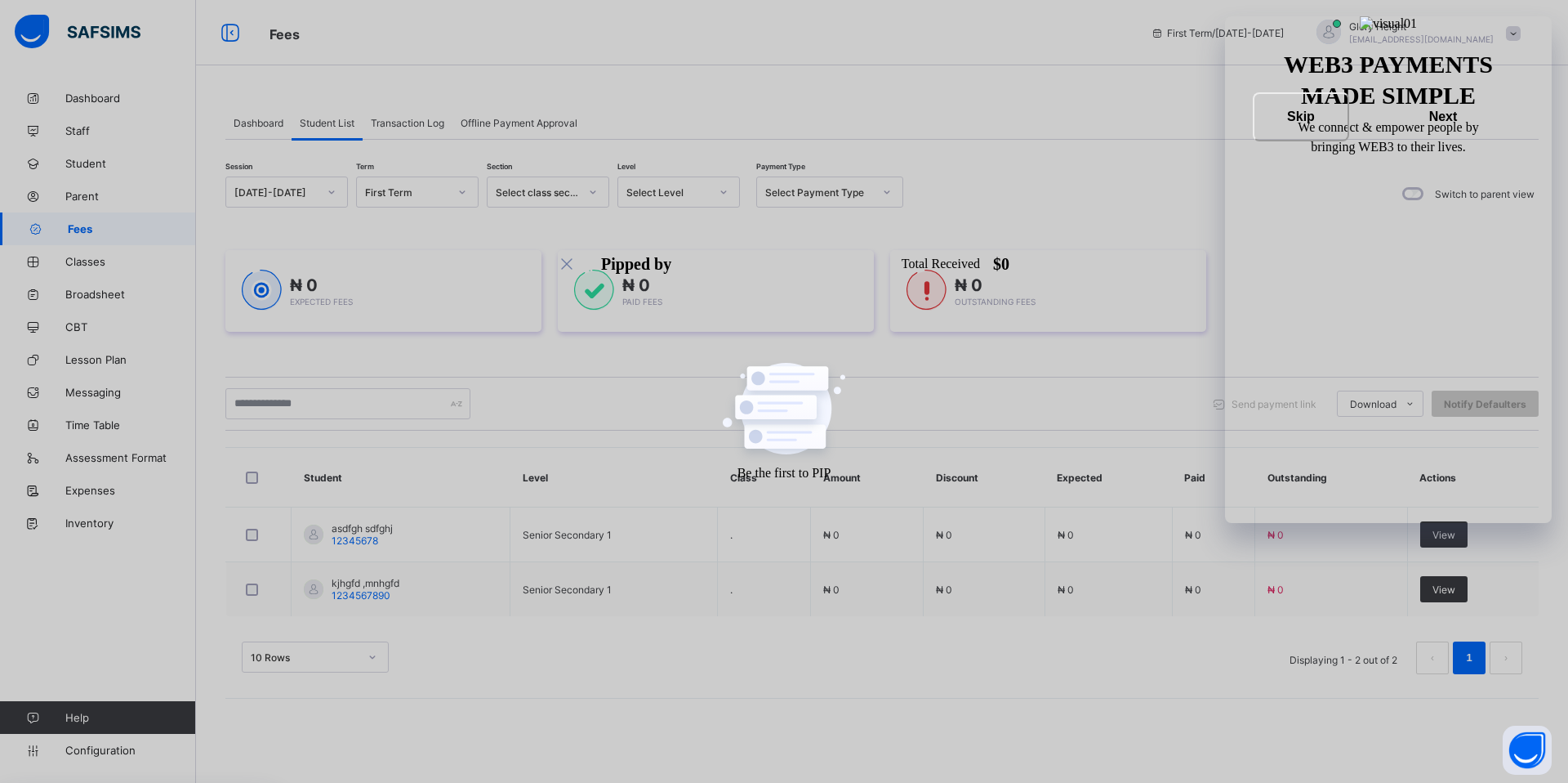
click at [555, 193] on div "Select class section" at bounding box center [536, 192] width 83 height 12
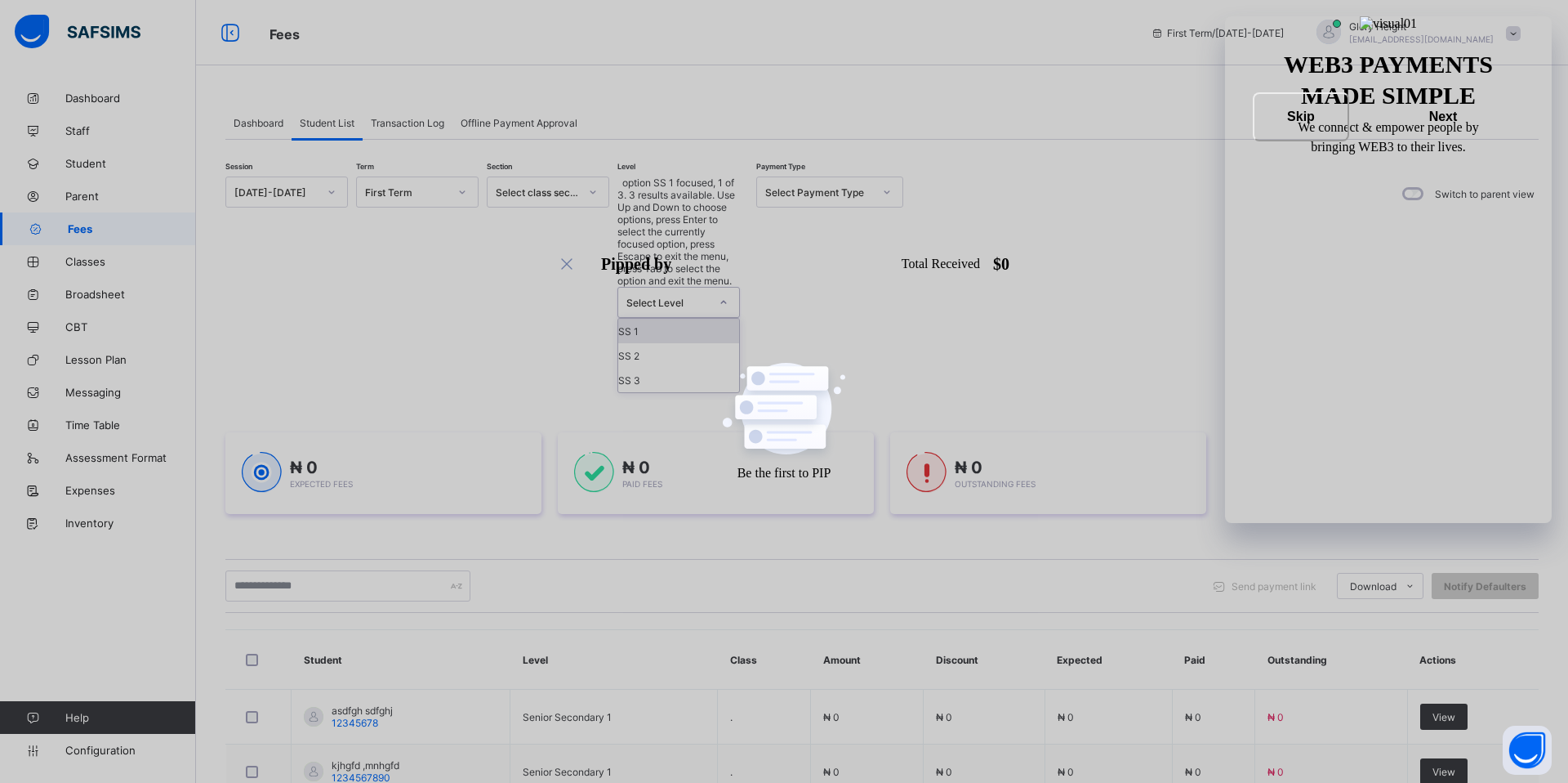
click at [656, 297] on div "Select Level" at bounding box center [667, 302] width 83 height 12
click at [836, 200] on div "Select Payment Type" at bounding box center [813, 191] width 115 height 23
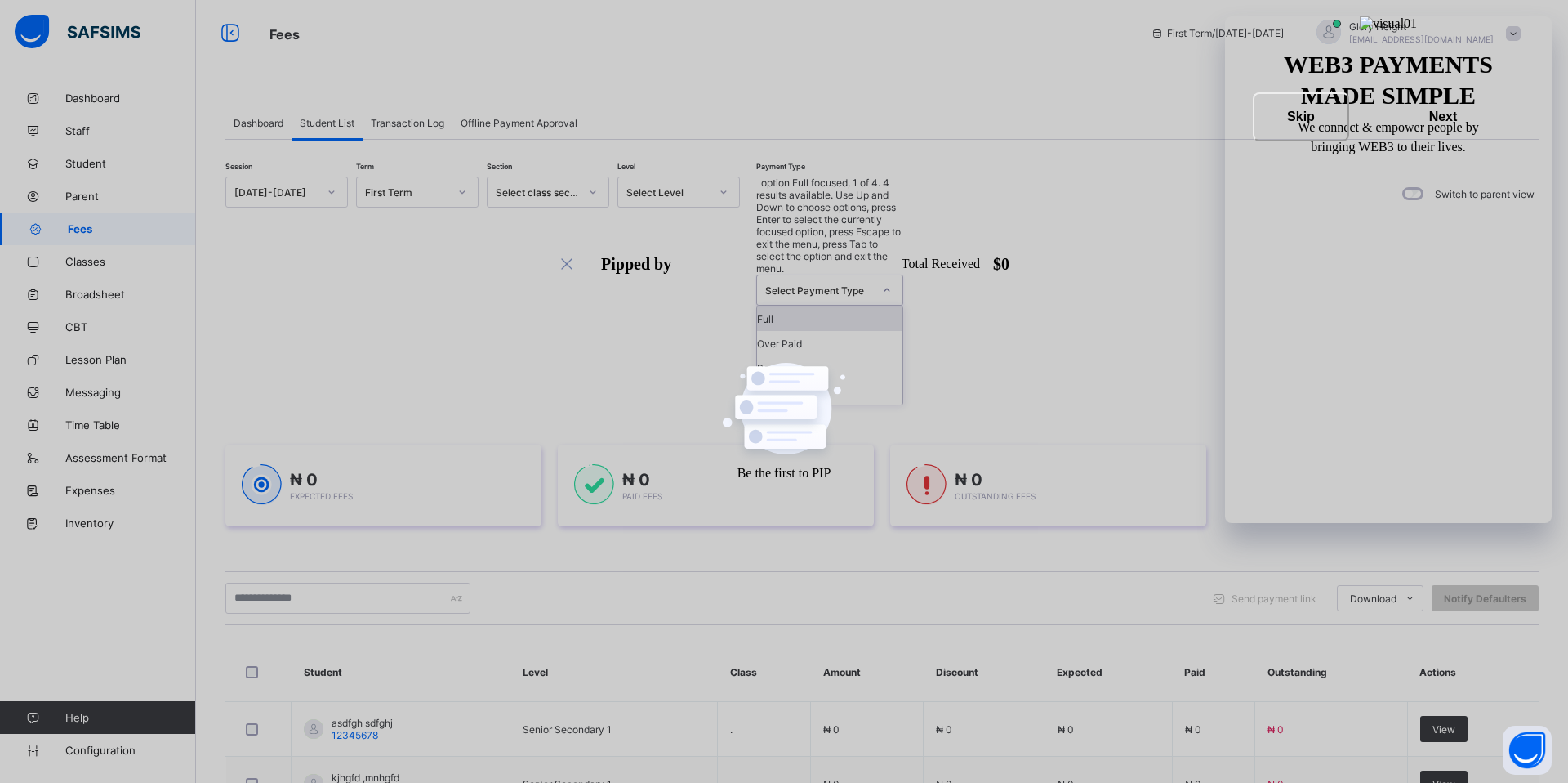
click at [1162, 208] on div "Session [DATE]-[DATE] Term First Term Section Select class section Level Select…" at bounding box center [881, 290] width 1312 height 229
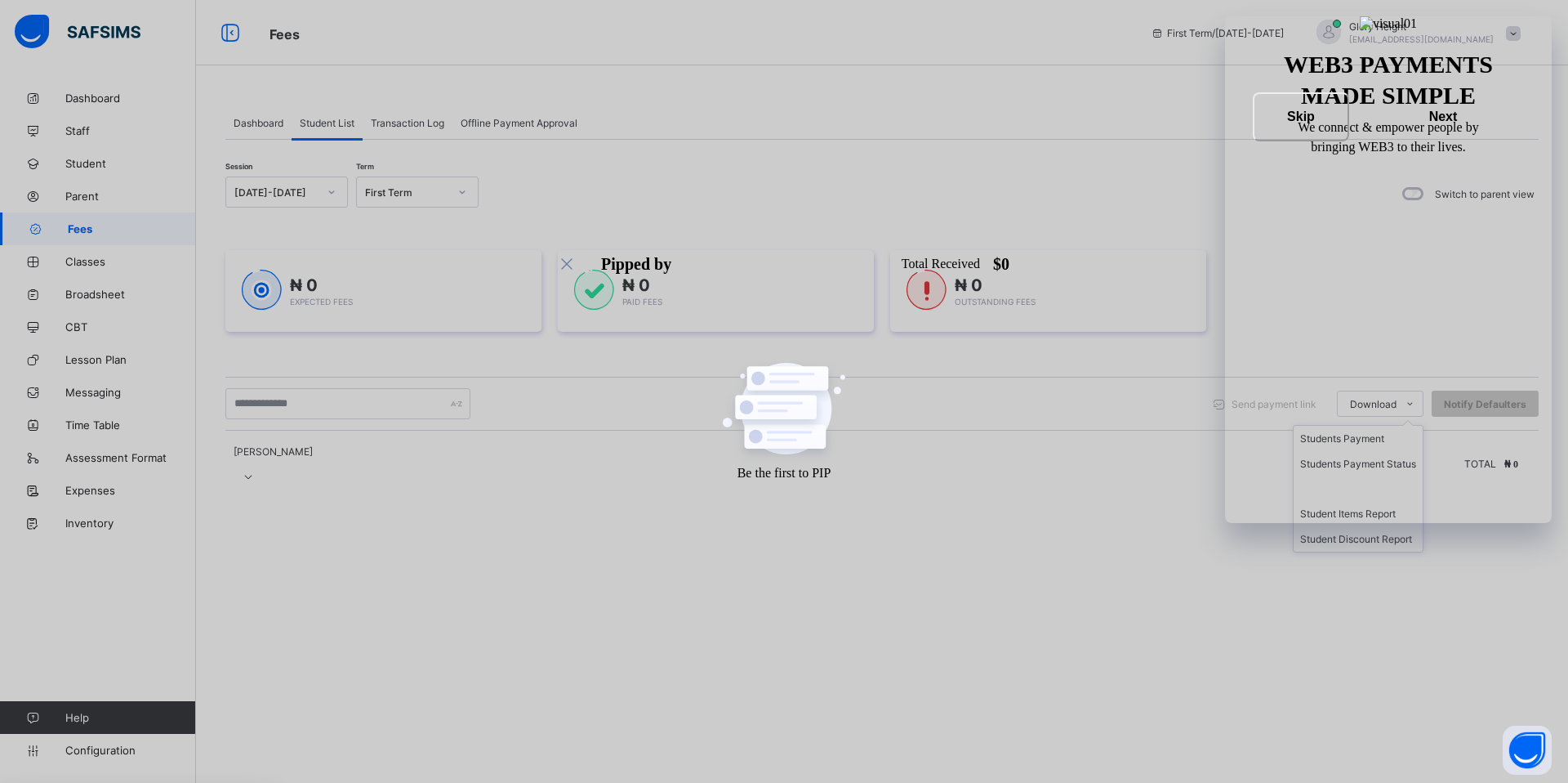
click at [1391, 425] on ul "Students Payment Students Payment Status Student Items Report Student Discount …" at bounding box center [1358, 488] width 131 height 128
click at [1407, 185] on div "Switch to parent view" at bounding box center [1466, 193] width 144 height 35
